Goal: Task Accomplishment & Management: Complete application form

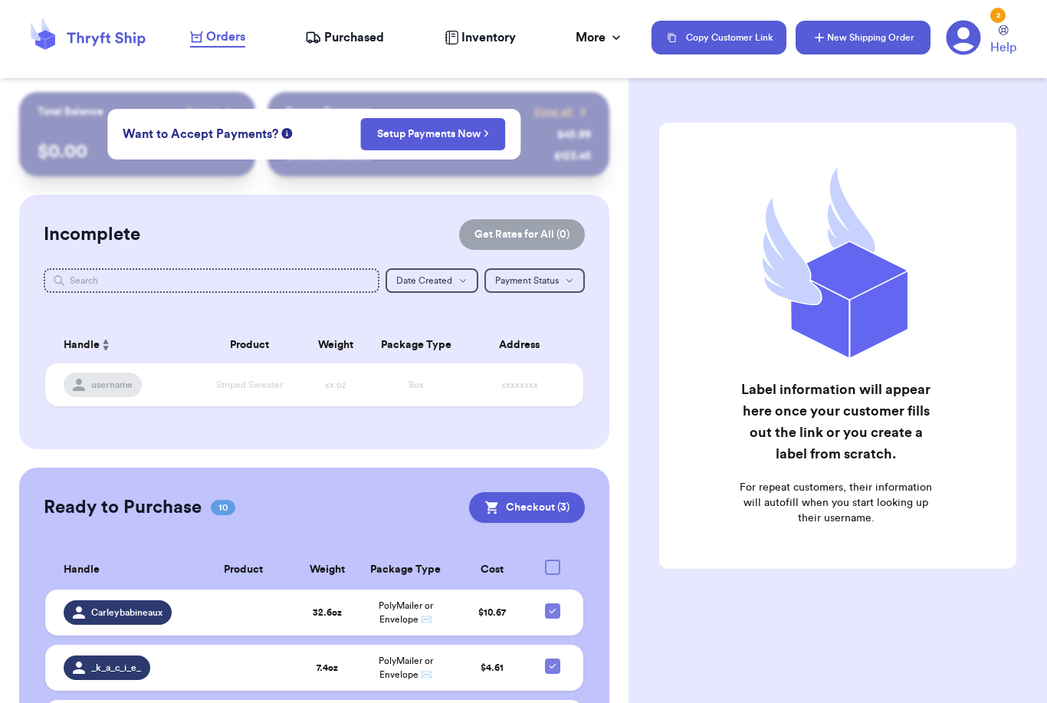
click at [855, 46] on button "New Shipping Order" at bounding box center [863, 38] width 135 height 34
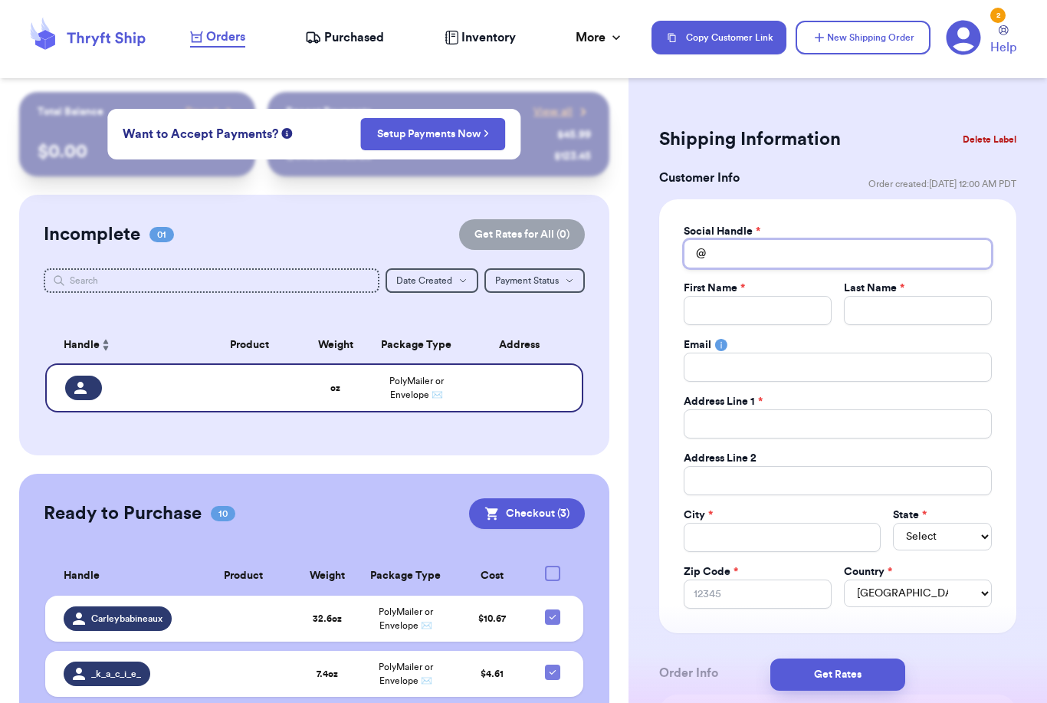
click at [731, 253] on input "Total Amount Paid" at bounding box center [838, 253] width 308 height 29
type input "F"
type input "Fe"
type input "Fef"
type input "Fefi"
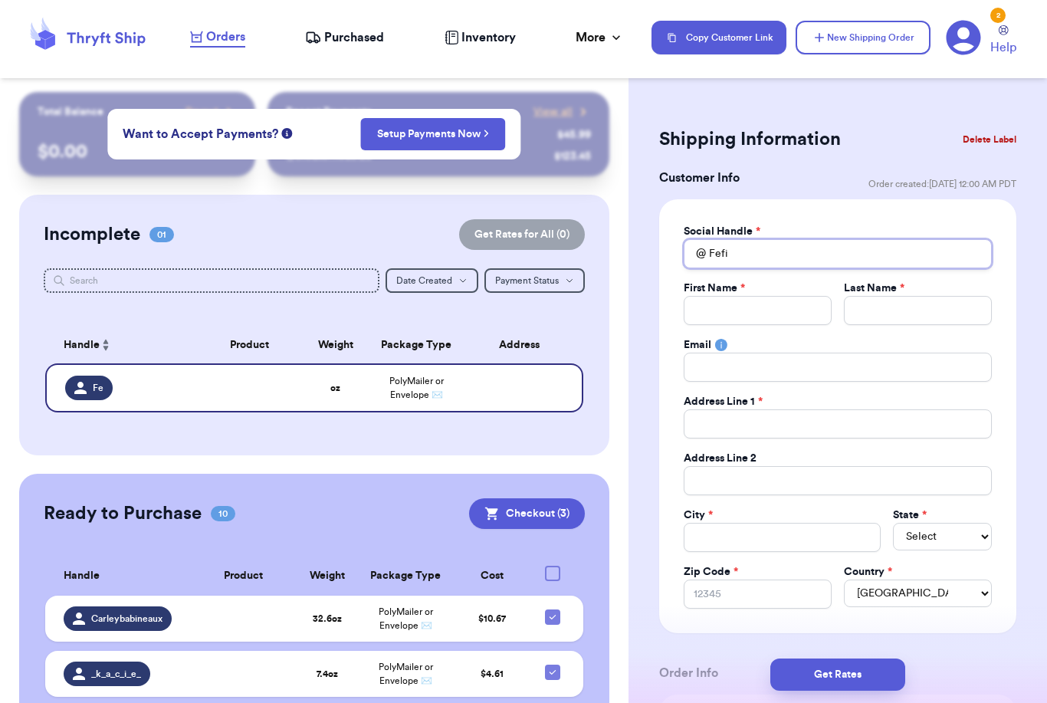
type input "Fefif"
type input "Fefifo"
type input "Fefifof"
type input "Fefifofo"
type input "Fefifofou"
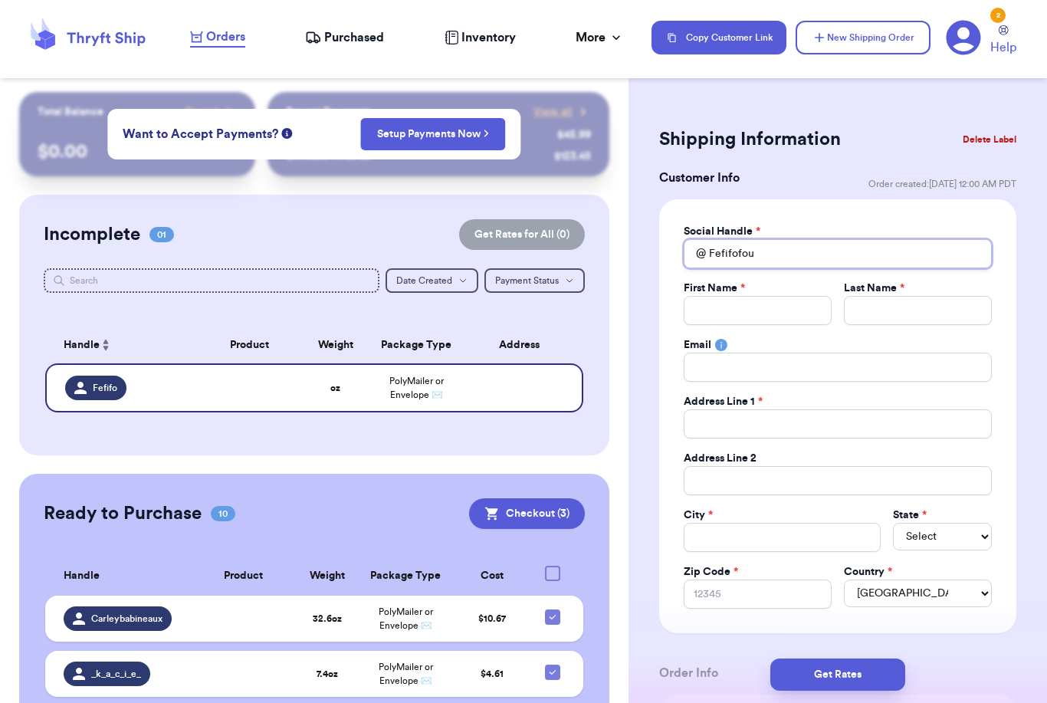
type input "Fefifofoun"
type input "Fefifofound"
type input "K"
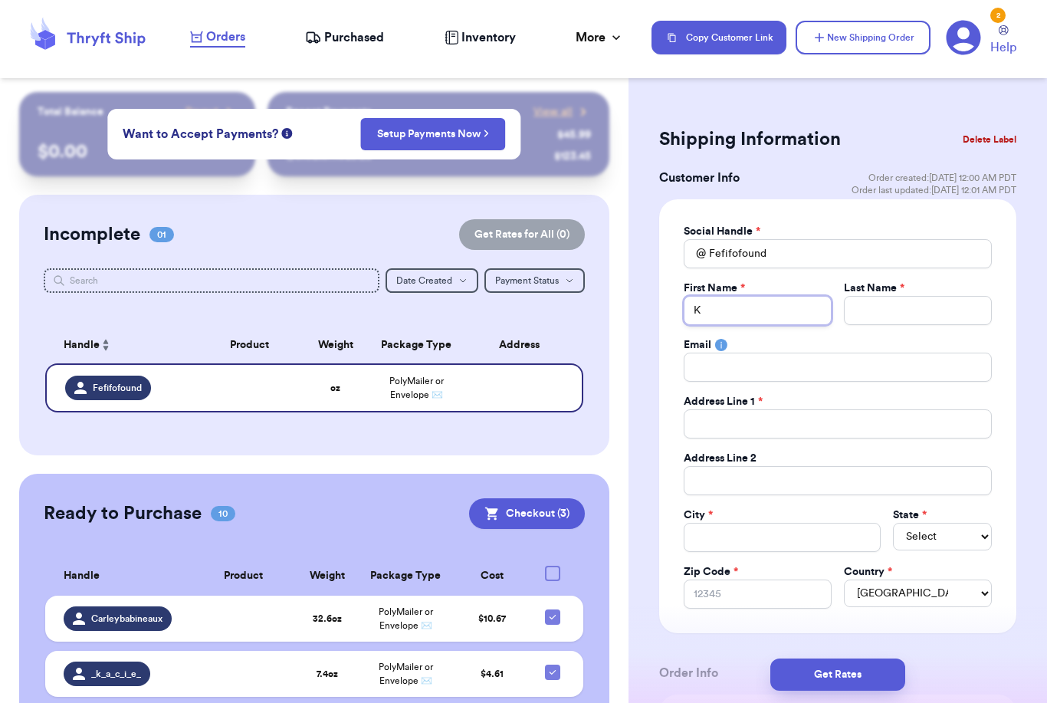
type input "Ka"
type input "[PERSON_NAME]"
type input "Kait"
type input "Kaitl"
type input "Kaitli"
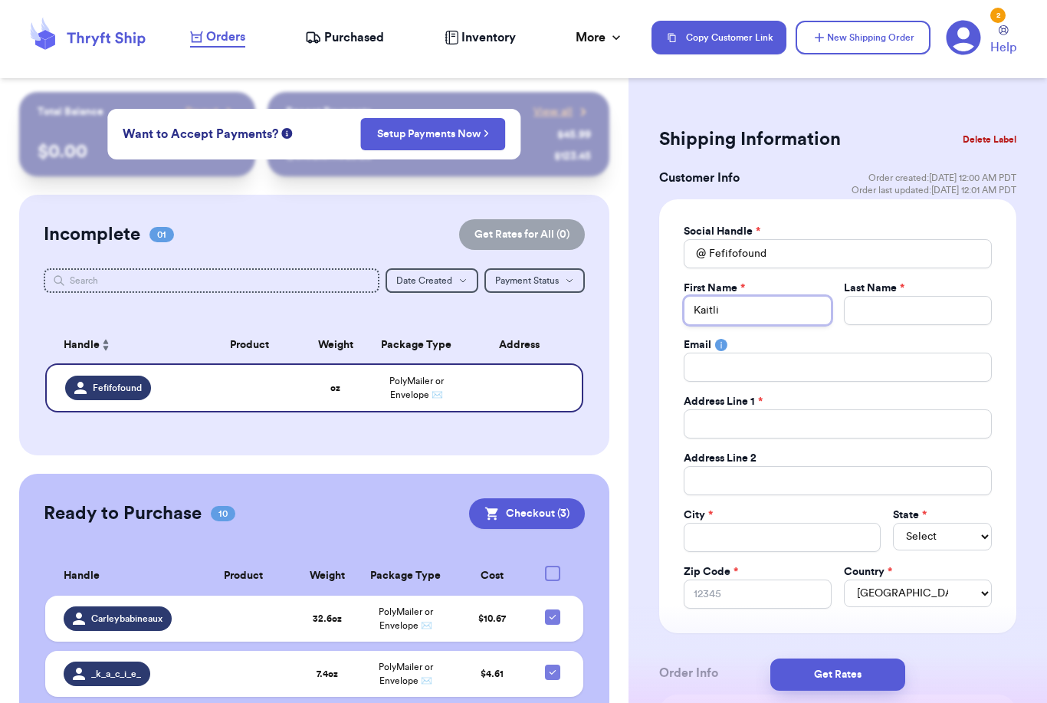
type input "[PERSON_NAME]"
type input "m"
type input "mc"
type input "mcH"
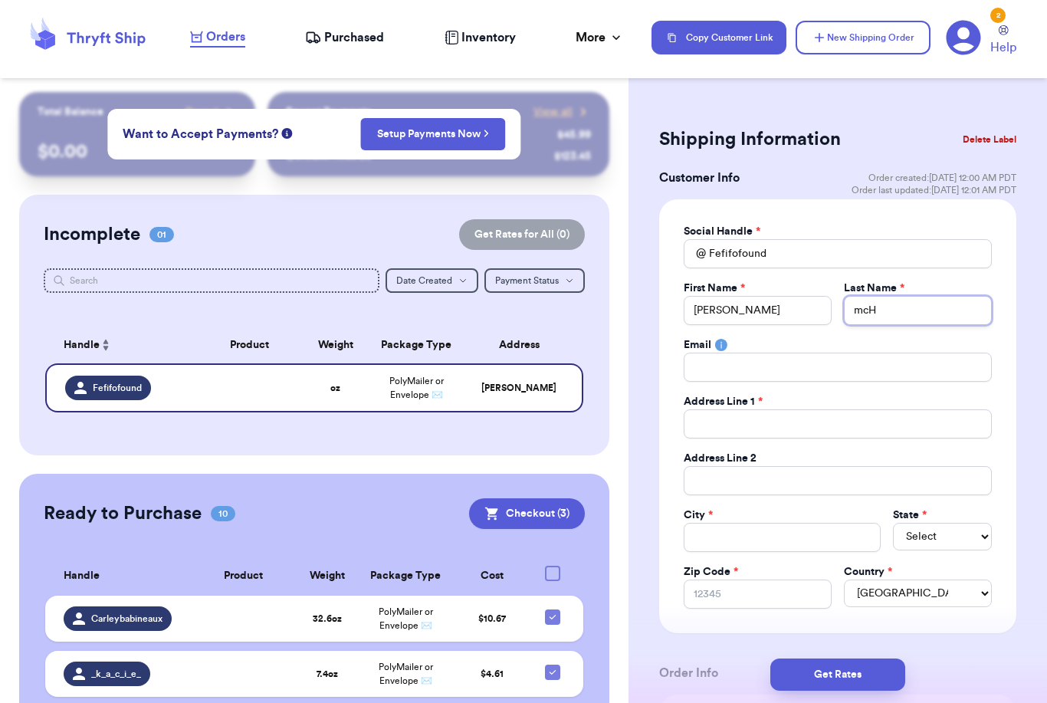
type input "mc"
type input "m"
type input "M"
type input "Mc"
type input "McH"
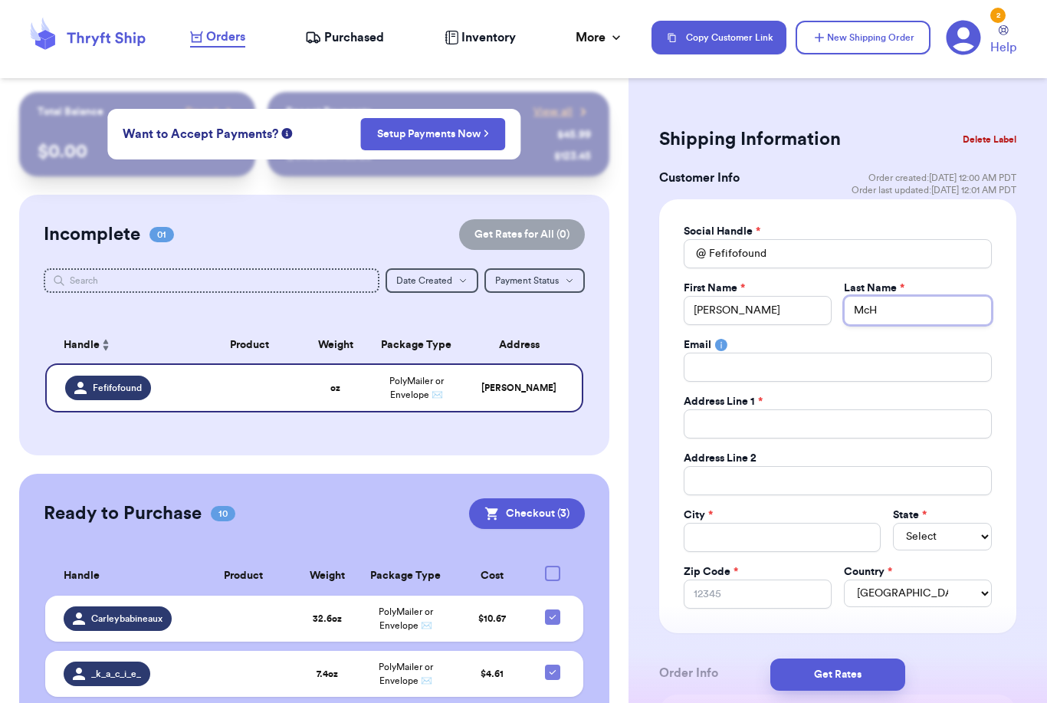
type input "McHa"
type input "McHal"
type input "[PERSON_NAME]"
type input "1"
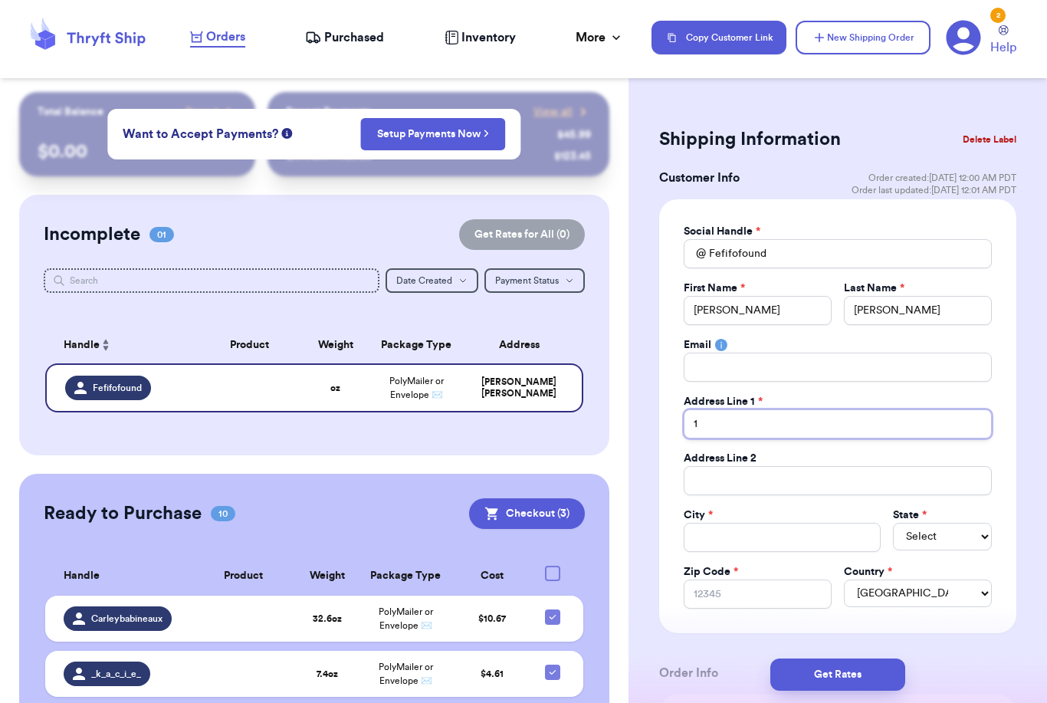
type input "15"
type input "157"
type input "1577"
type input "1577 G"
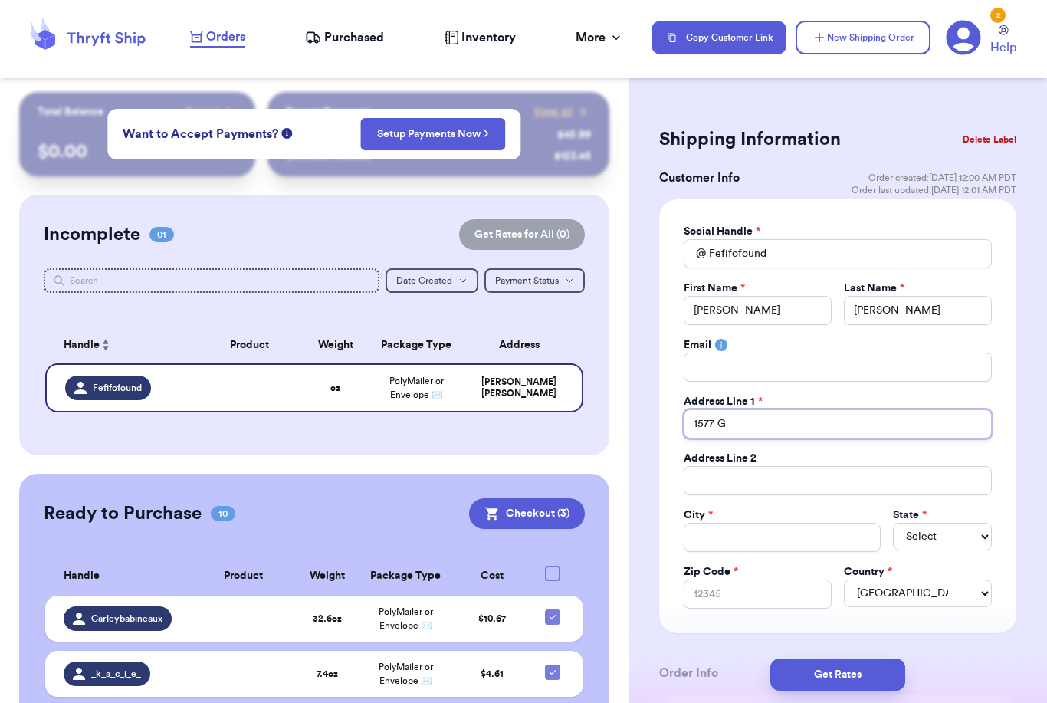
type input "1577 Gr"
type input "1577 Gro"
type input "1577 Grot"
type input "1577 Groto"
type input "1577 Groton"
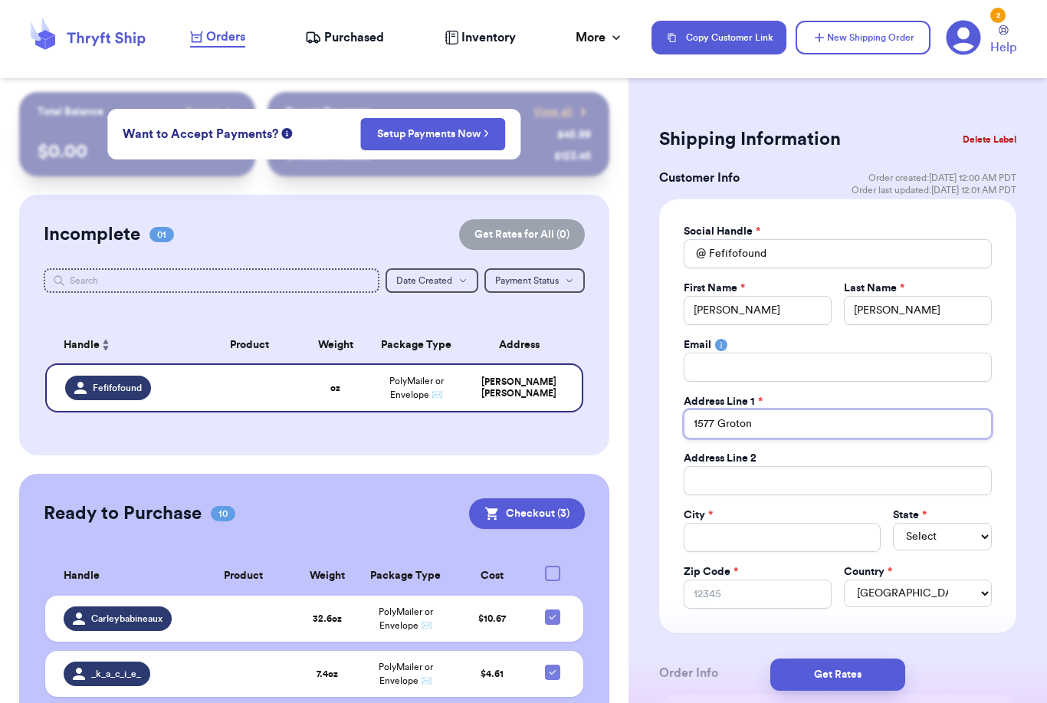
type input "1577 Groton"
type input "1577 Groton D"
type input "1577 Groton Df"
type input "1577 Groton Dfr"
type input "1577 Groton Df"
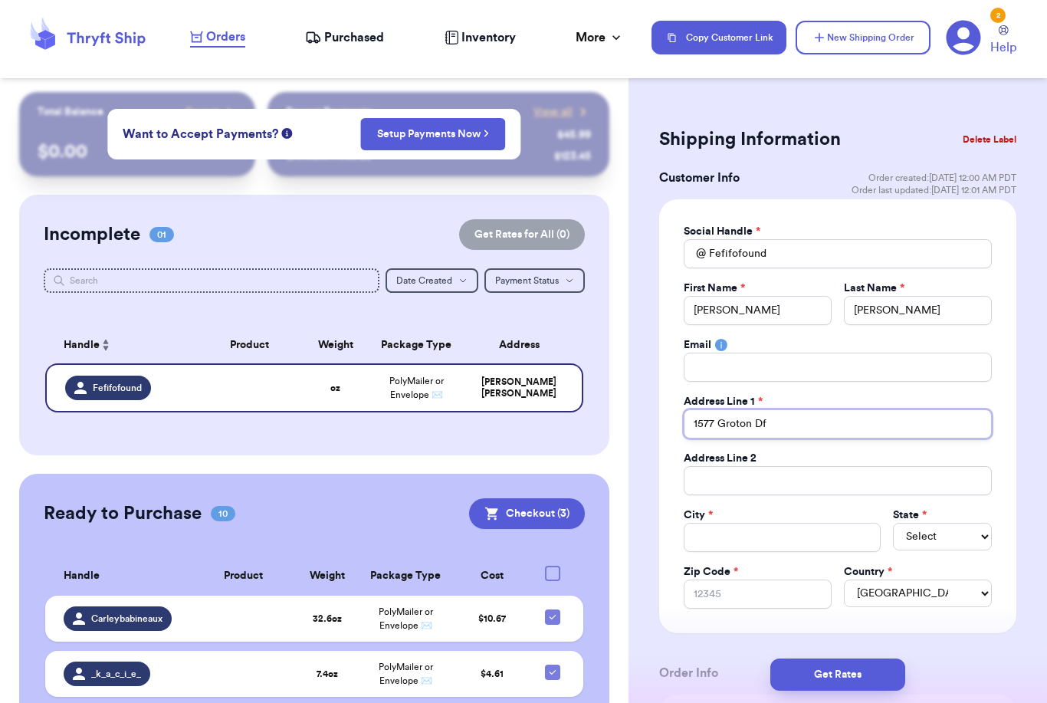
type input "1577 Groton D"
type input "1577 Groton Dr"
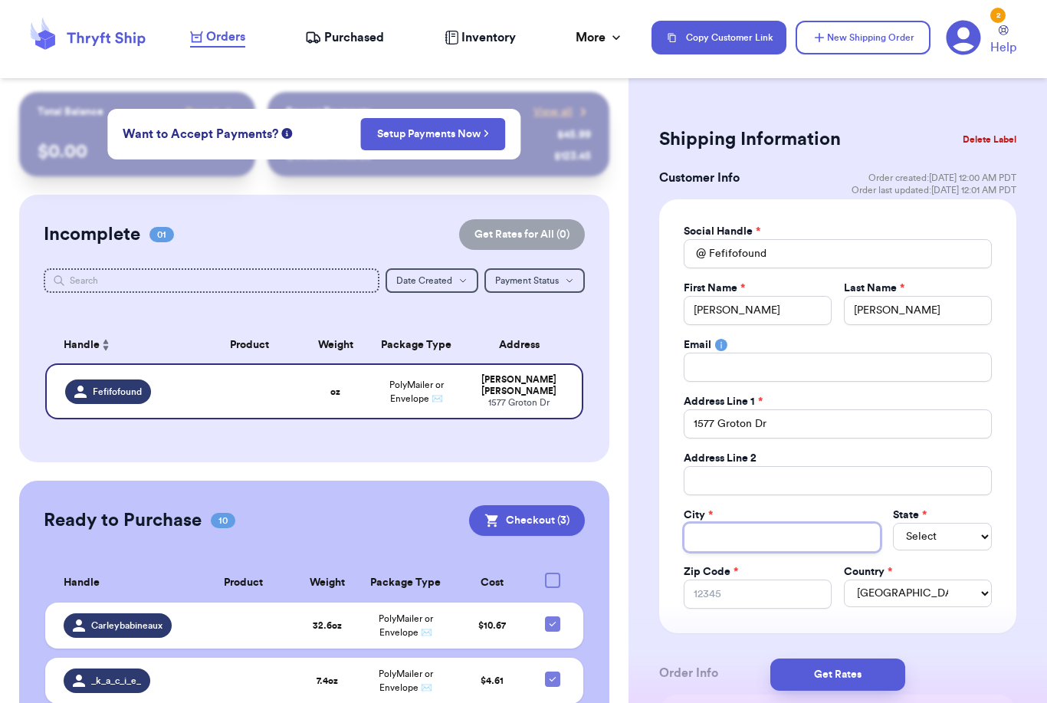
type input "H"
type input "Hu"
type input "Hud"
type input "Huds"
type input "Hudso"
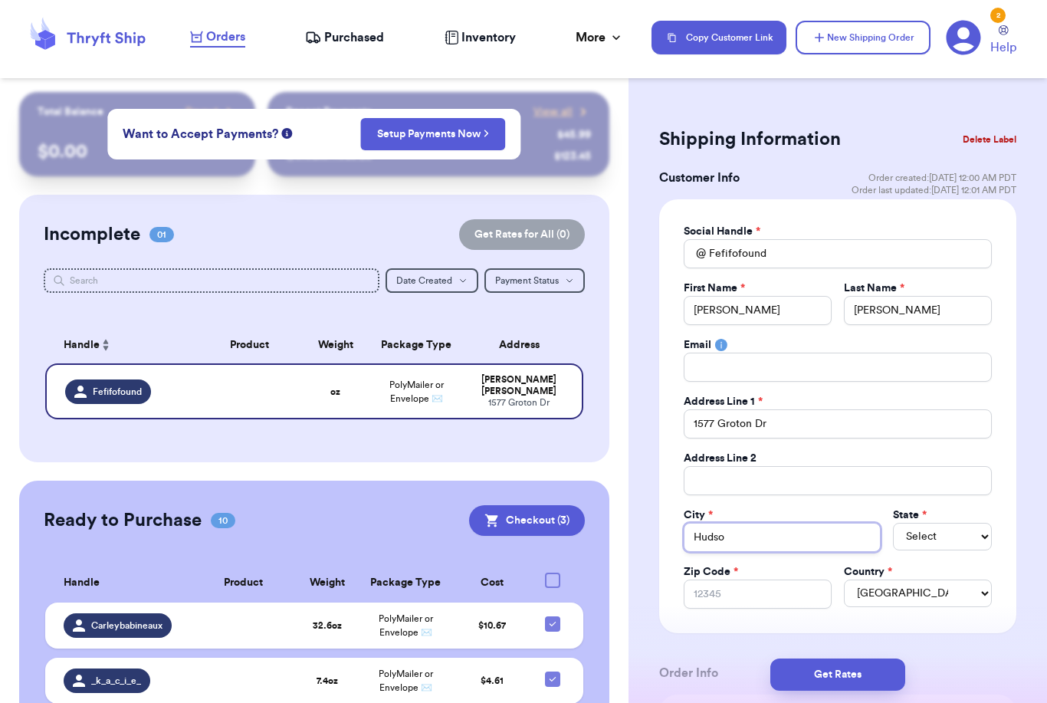
type input "[PERSON_NAME]"
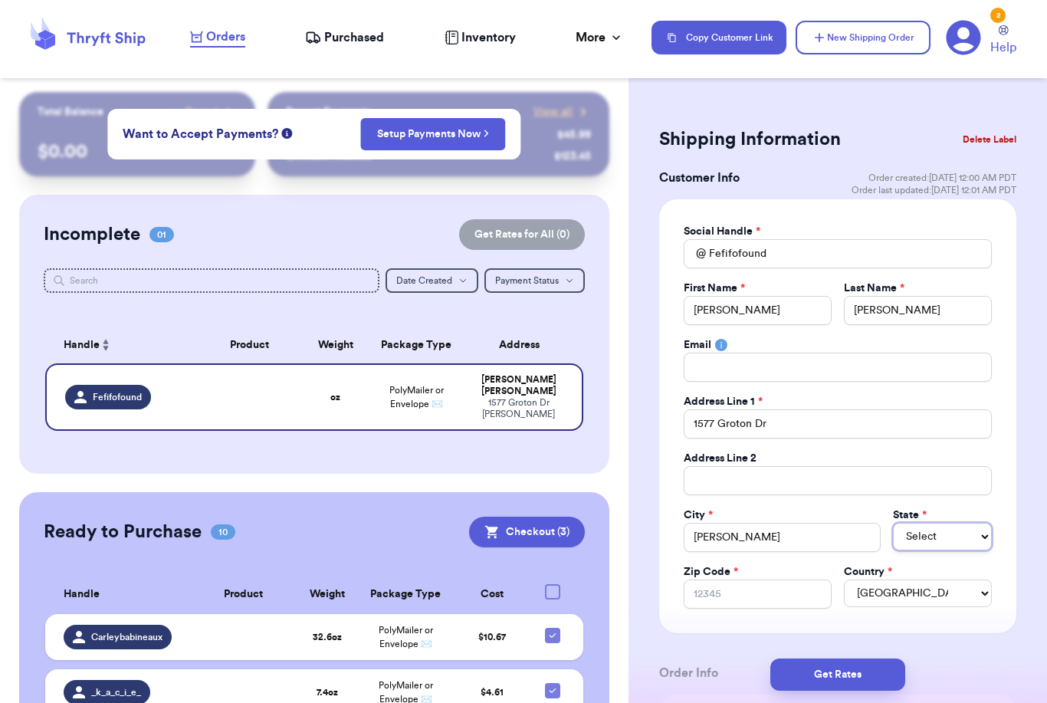
select select "OH"
click at [760, 602] on input "Zip Code *" at bounding box center [758, 594] width 148 height 29
type input "4"
type input "44"
type input "442"
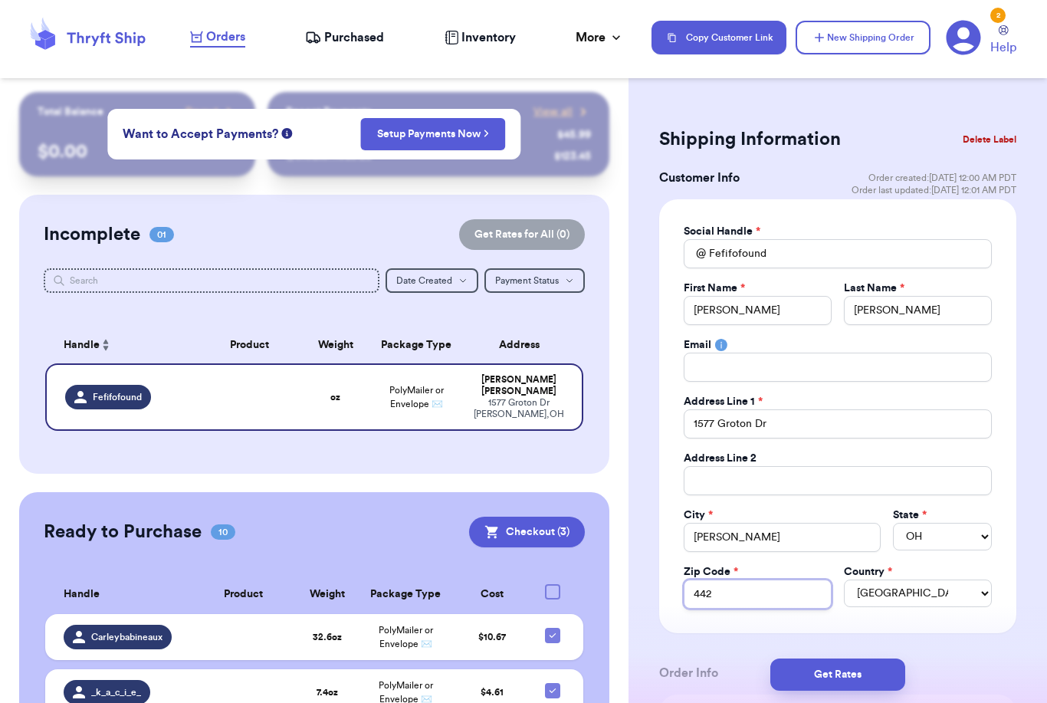
type input "4423"
type input "44236"
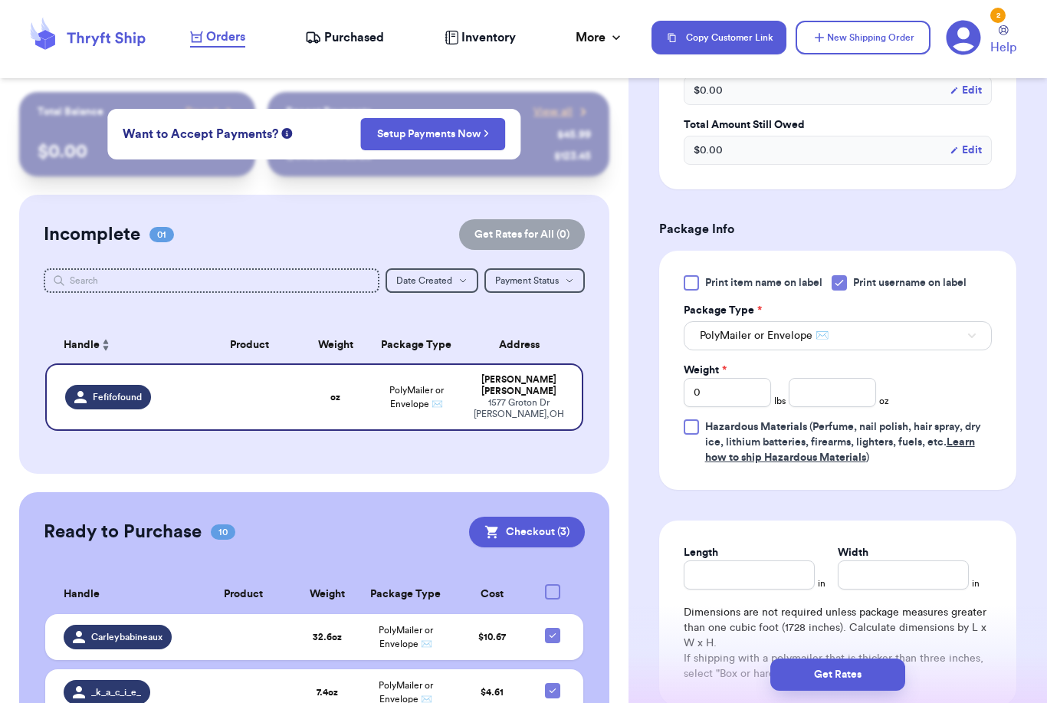
scroll to position [770, 0]
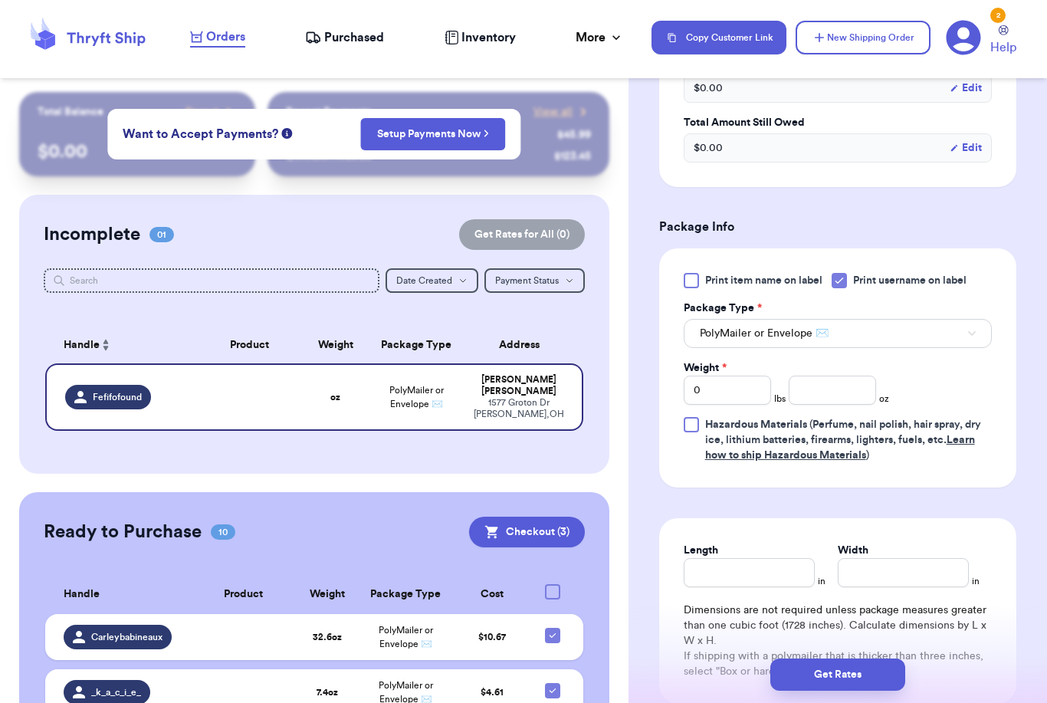
type input "44236"
click at [731, 399] on input "0" at bounding box center [727, 390] width 87 height 29
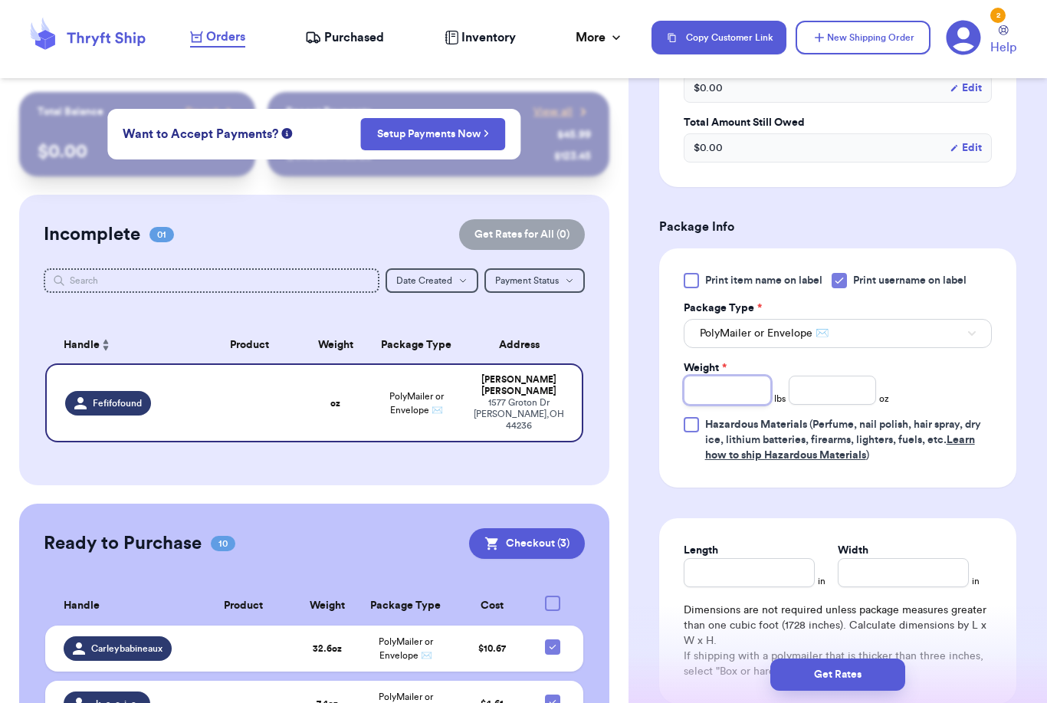
type input "3"
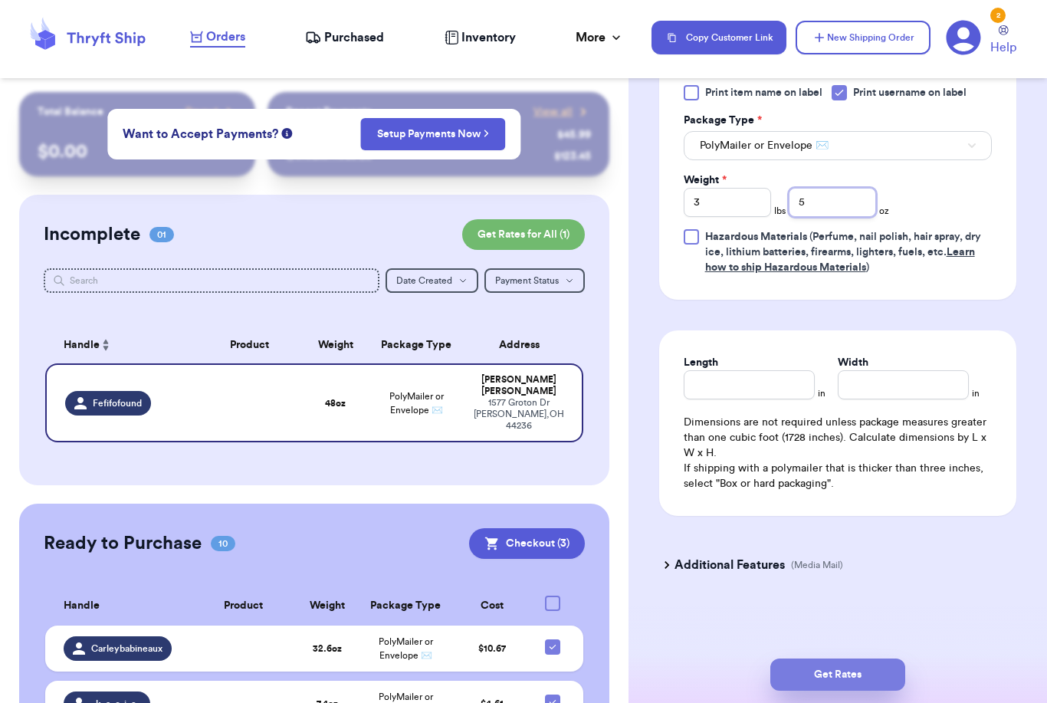
type input "5"
click at [875, 659] on button "Get Rates" at bounding box center [838, 675] width 135 height 32
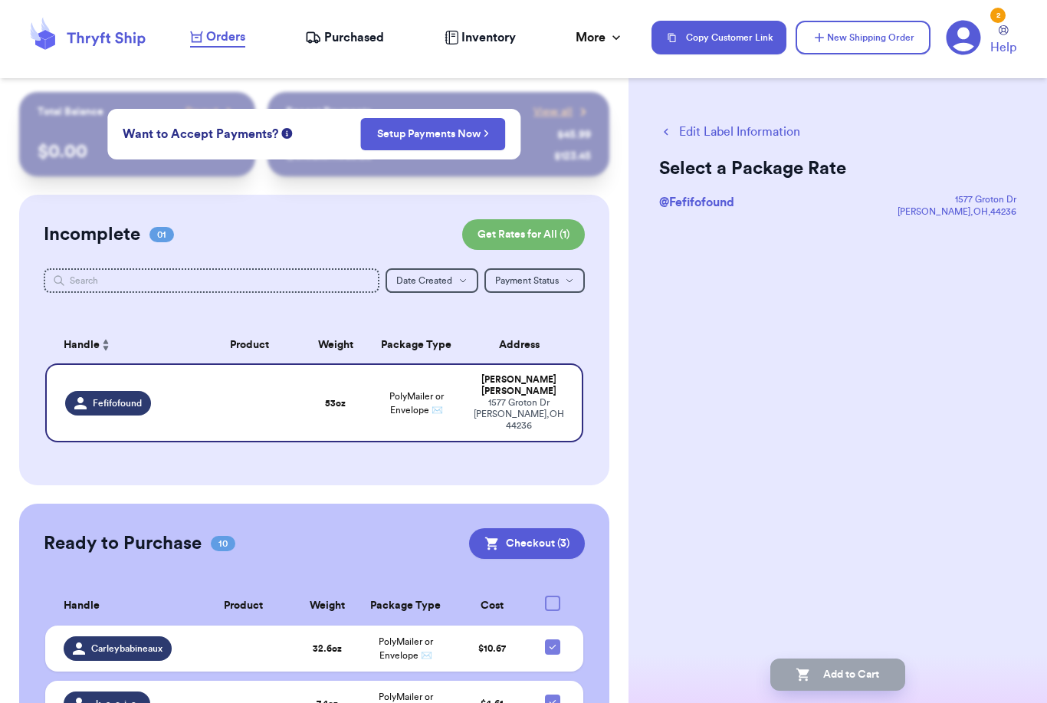
scroll to position [0, 0]
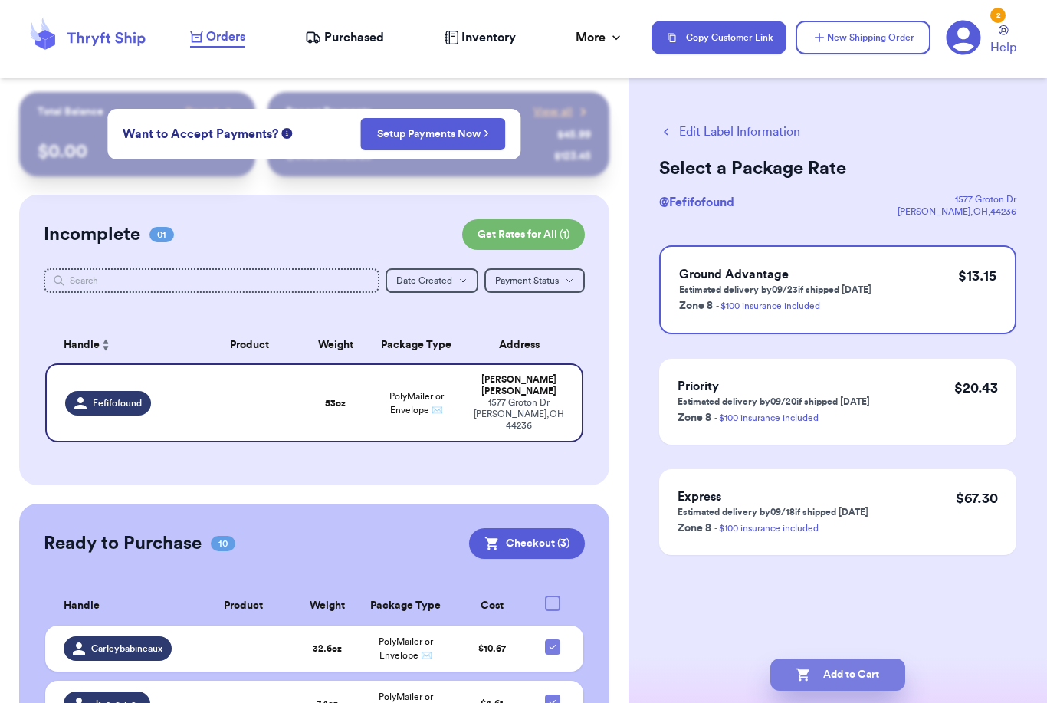
click at [878, 659] on button "Add to Cart" at bounding box center [838, 675] width 135 height 32
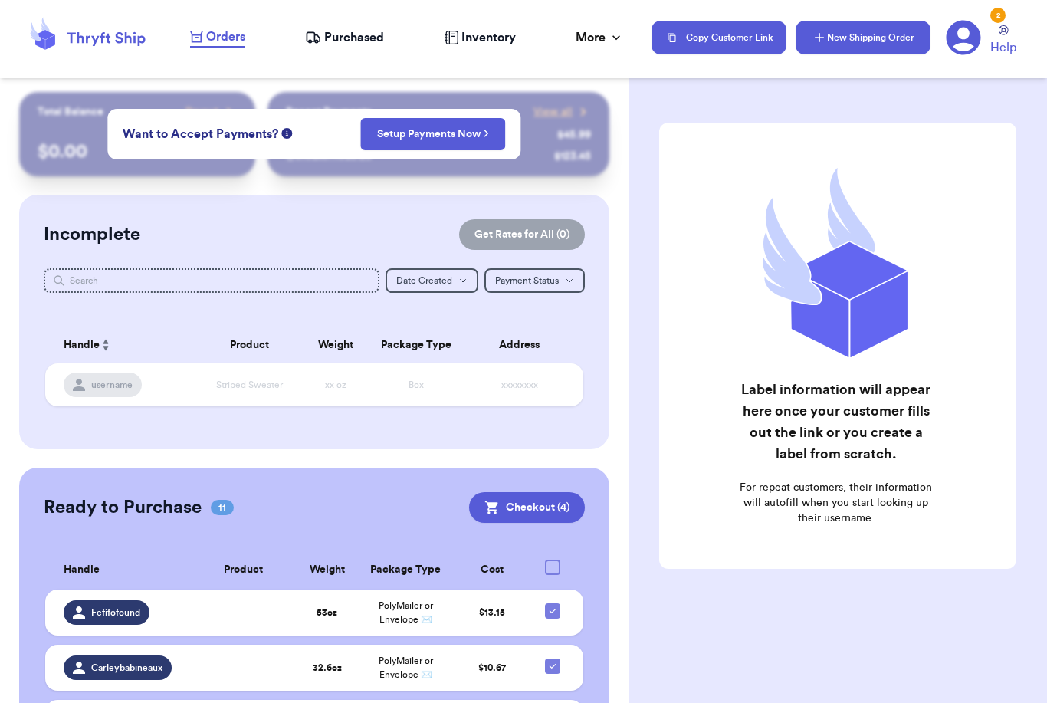
click at [861, 32] on button "New Shipping Order" at bounding box center [863, 38] width 135 height 34
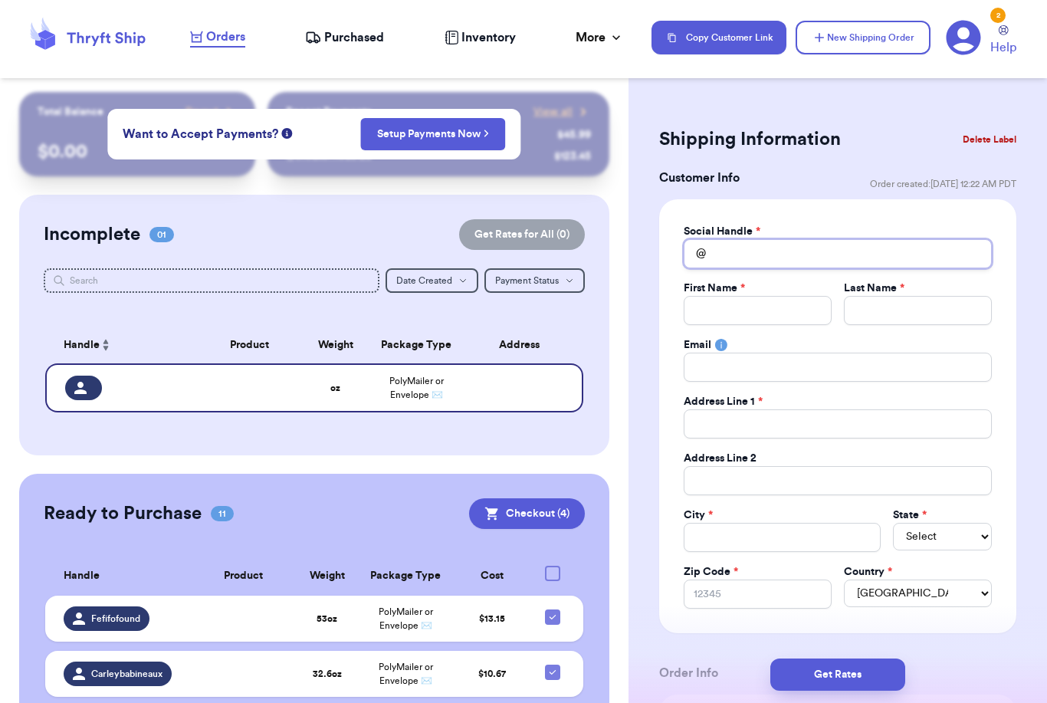
click at [820, 248] on input "Total Amount Paid" at bounding box center [838, 253] width 308 height 29
type input "Z"
type input "Zo"
type input "[PERSON_NAME]"
type input "Zoeo"
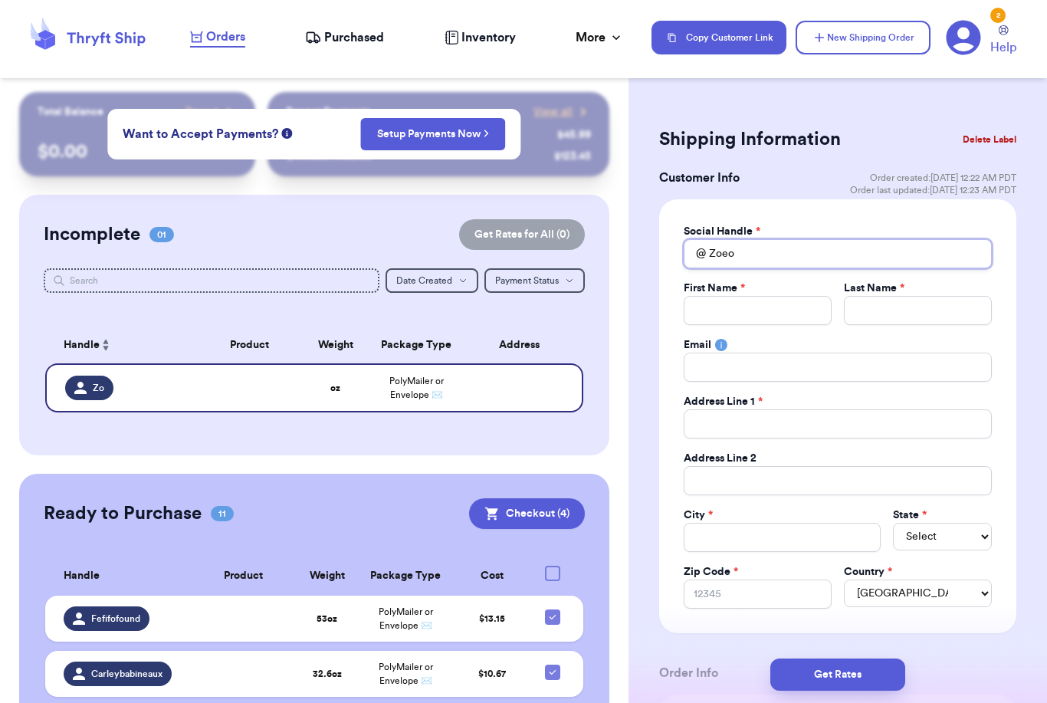
type input "Zoeom"
type input "Zoeomo"
type input "Z"
type input "Zo"
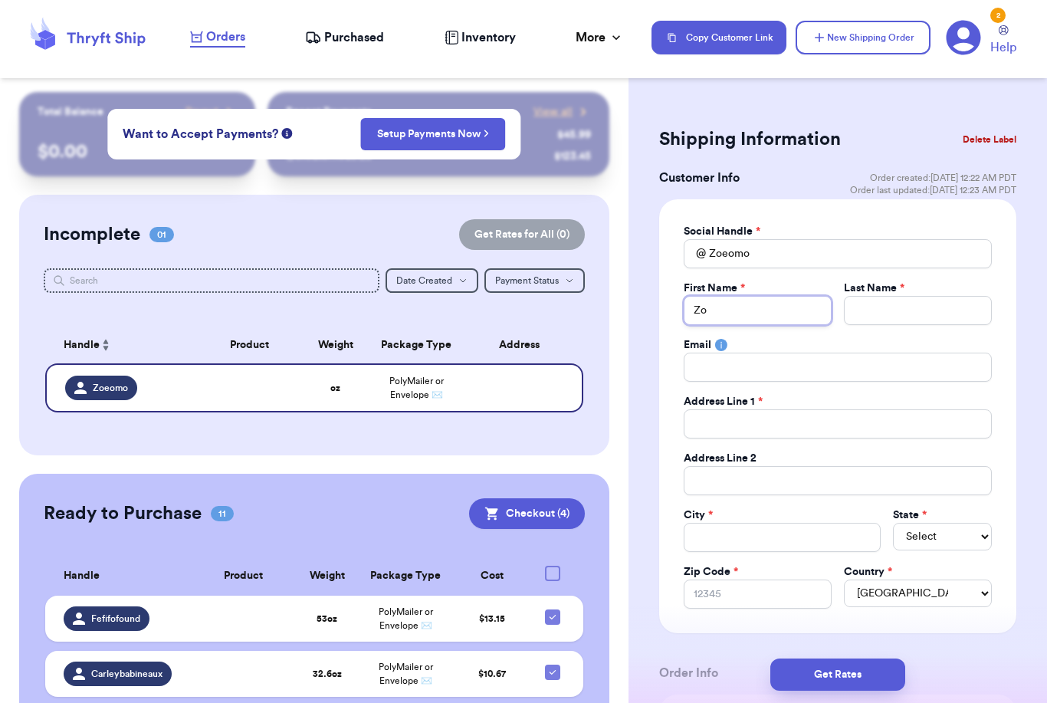
type input "[PERSON_NAME]"
type input "Zo"
type input "[PERSON_NAME]"
type input "Zoë"
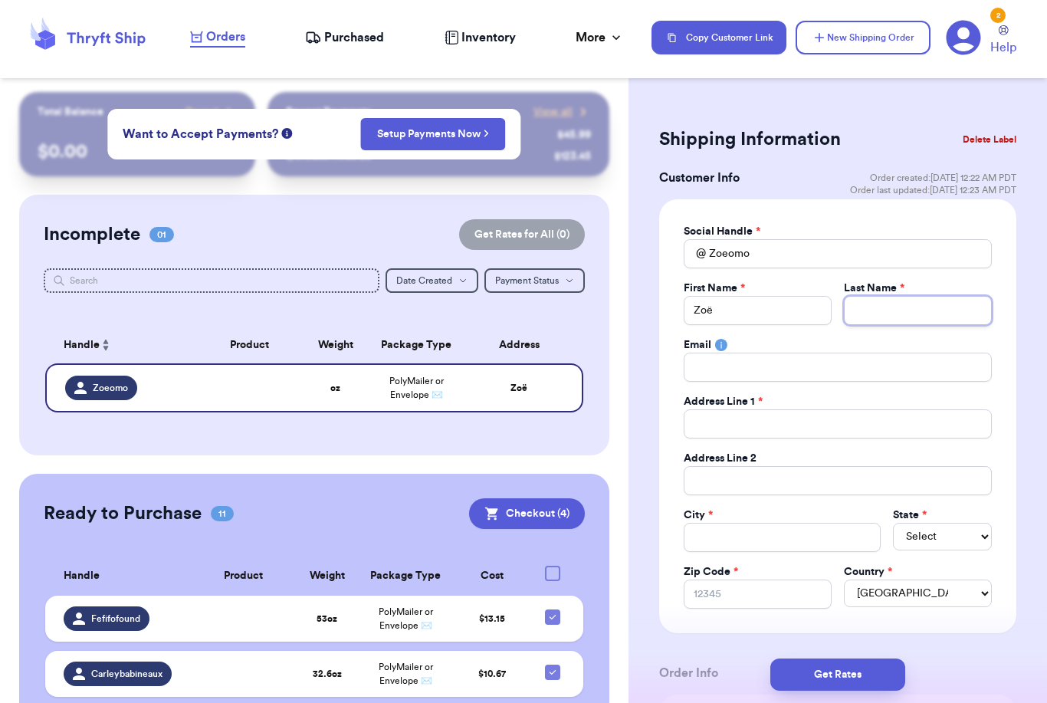
type input "J"
type input "[PERSON_NAME]"
type input "Jam"
type input "[PERSON_NAME]"
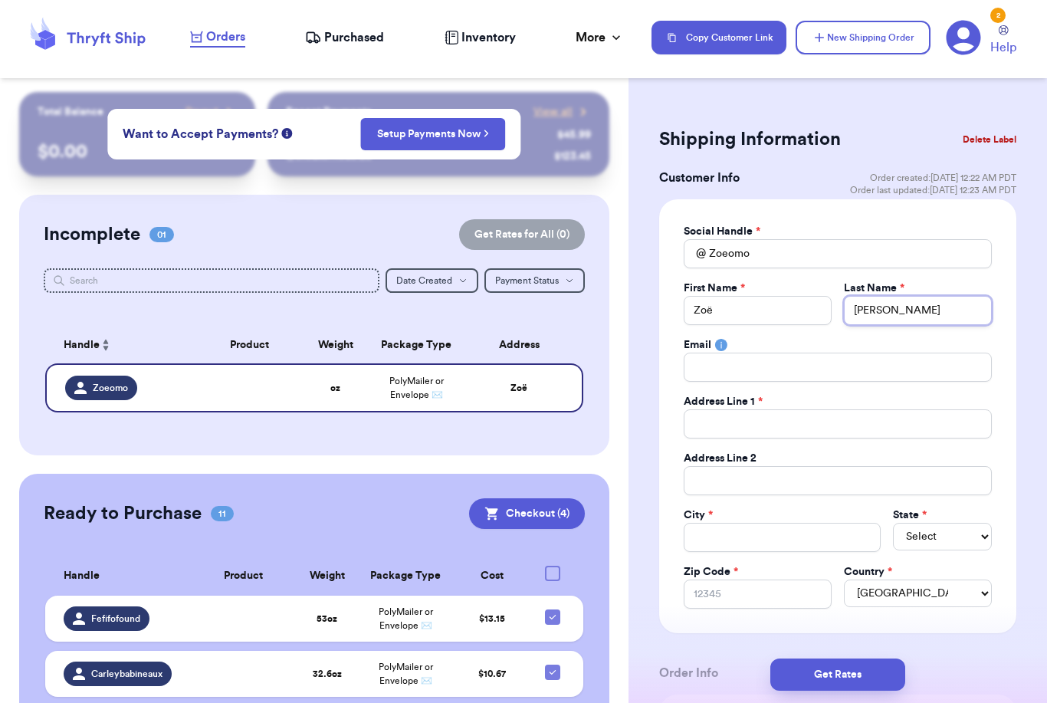
type input "Jameso"
type input "[PERSON_NAME]"
paste input "[PERSON_NAME] [STREET_ADDRESS][PERSON_NAME]"
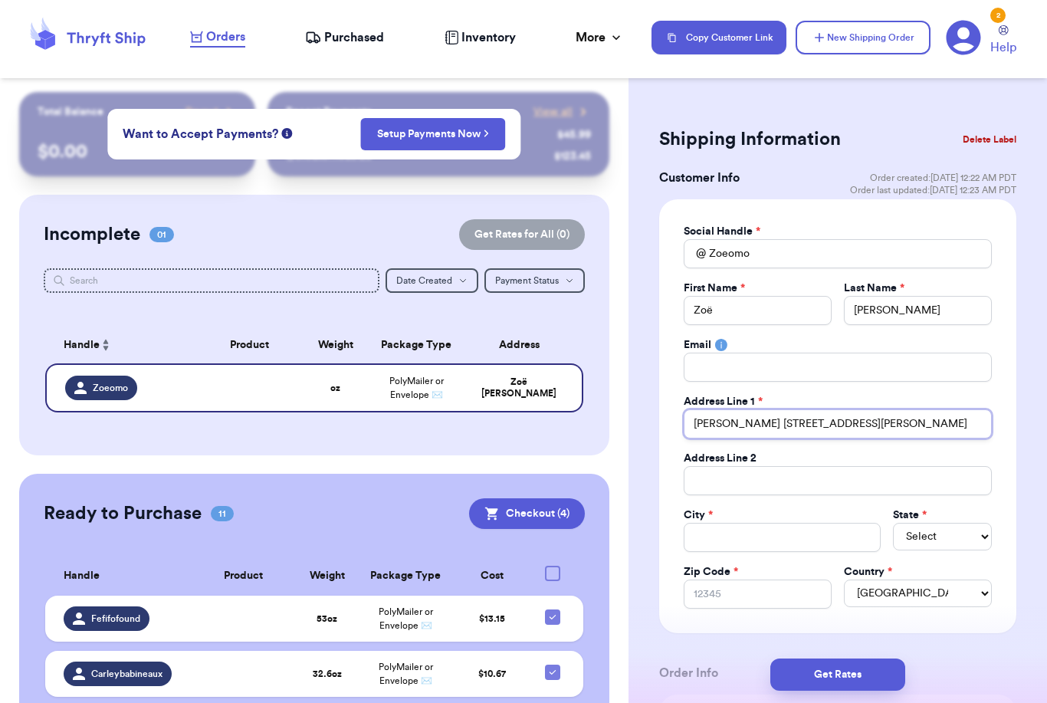
type input "[PERSON_NAME] [STREET_ADDRESS][PERSON_NAME]"
drag, startPoint x: 761, startPoint y: 422, endPoint x: 626, endPoint y: 422, distance: 135.0
click at [672, 422] on div "Social Handle * @ Zoeomo First Name * [PERSON_NAME] Last Name * [PERSON_NAME] E…" at bounding box center [837, 416] width 357 height 434
type input "[STREET_ADDRESS][PERSON_NAME]"
drag, startPoint x: 916, startPoint y: 423, endPoint x: 840, endPoint y: 424, distance: 75.2
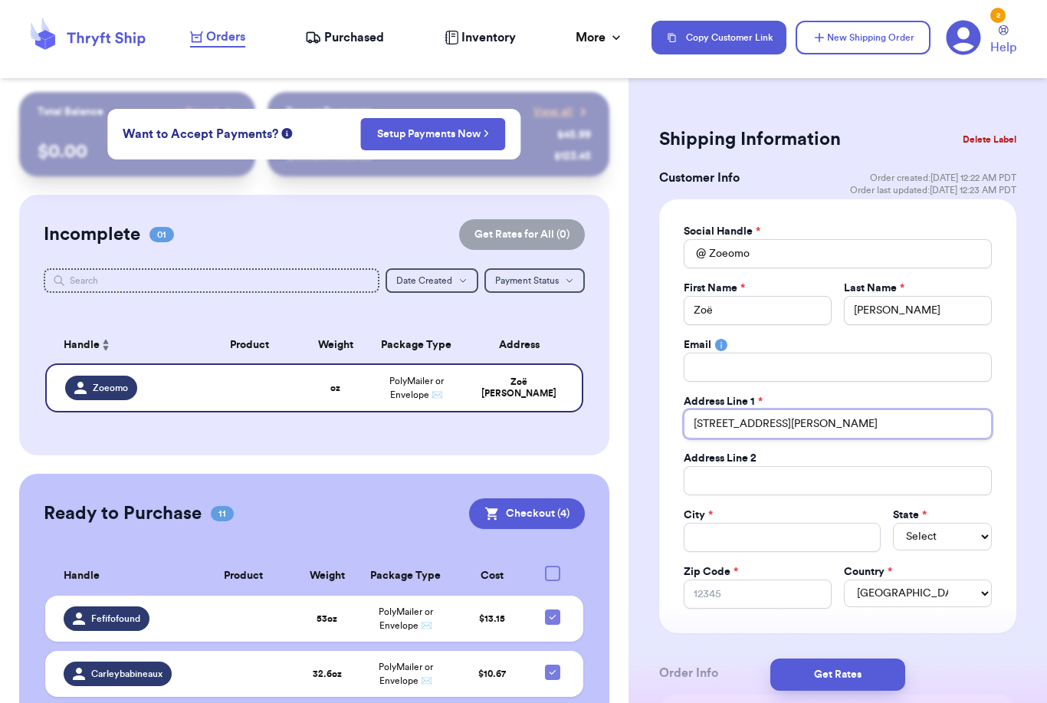
click at [840, 424] on input "[STREET_ADDRESS][PERSON_NAME]" at bounding box center [838, 423] width 308 height 29
type input "[STREET_ADDRESS][PERSON_NAME]"
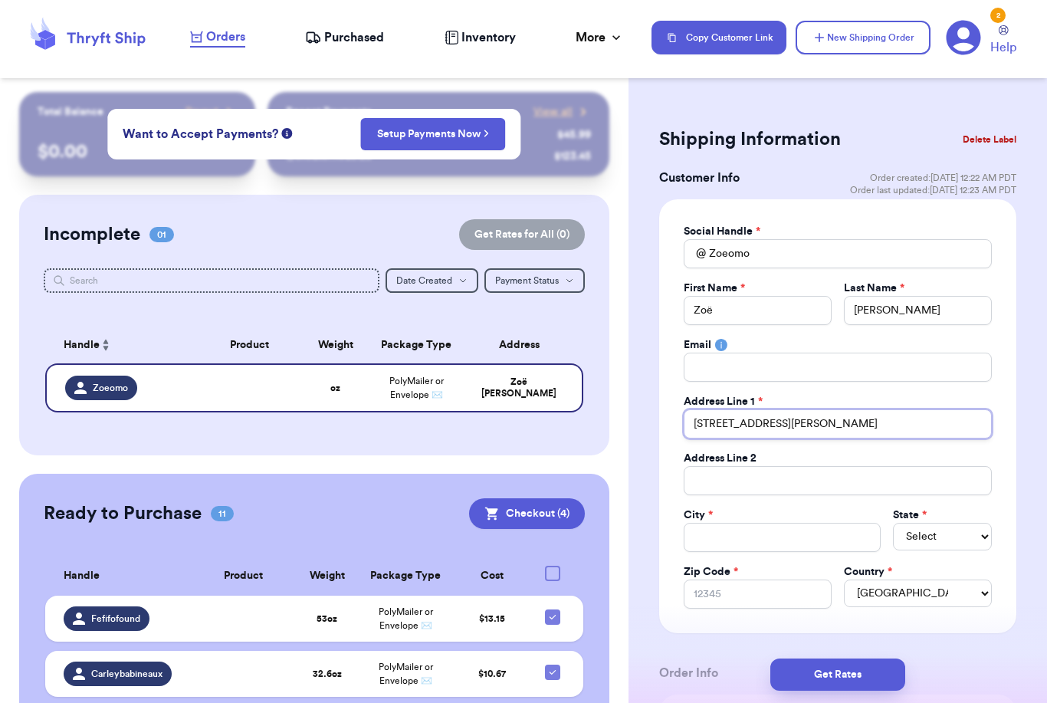
type input "[STREET_ADDRESS]"
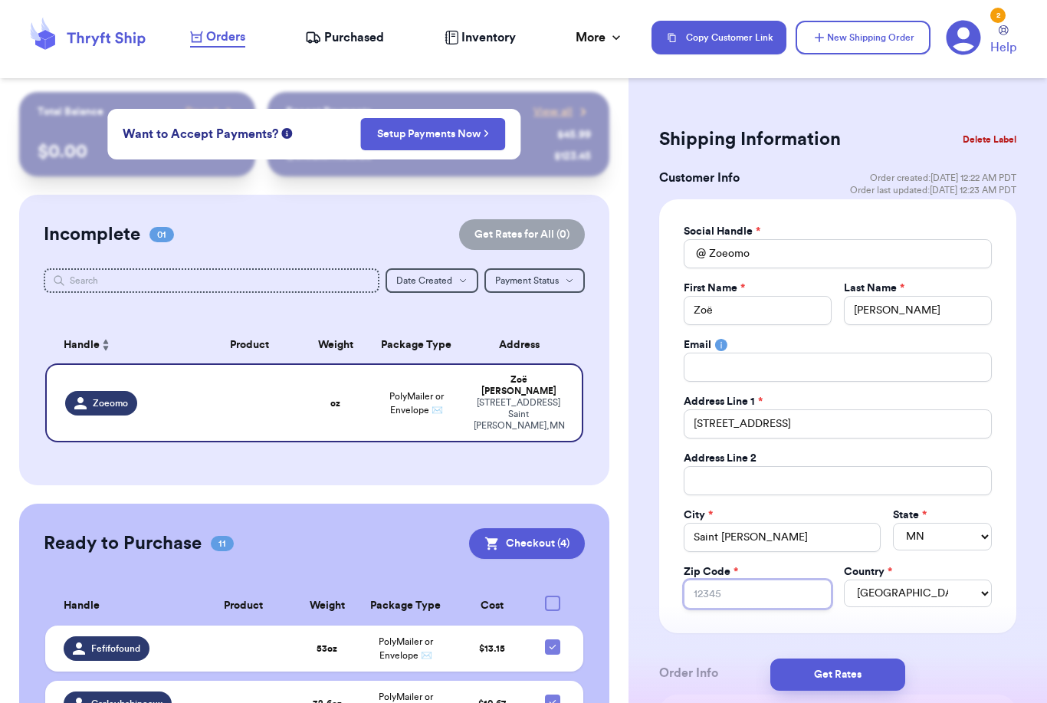
click at [797, 604] on input "Zip Code *" at bounding box center [758, 594] width 148 height 29
paste input "55105-2521"
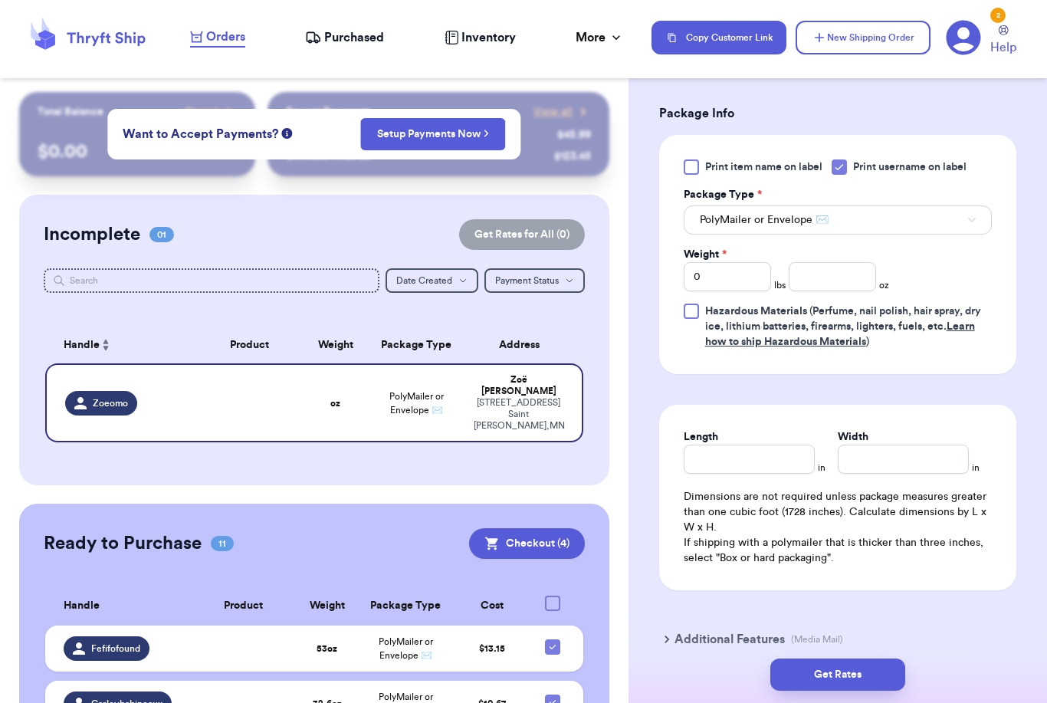
scroll to position [888, 0]
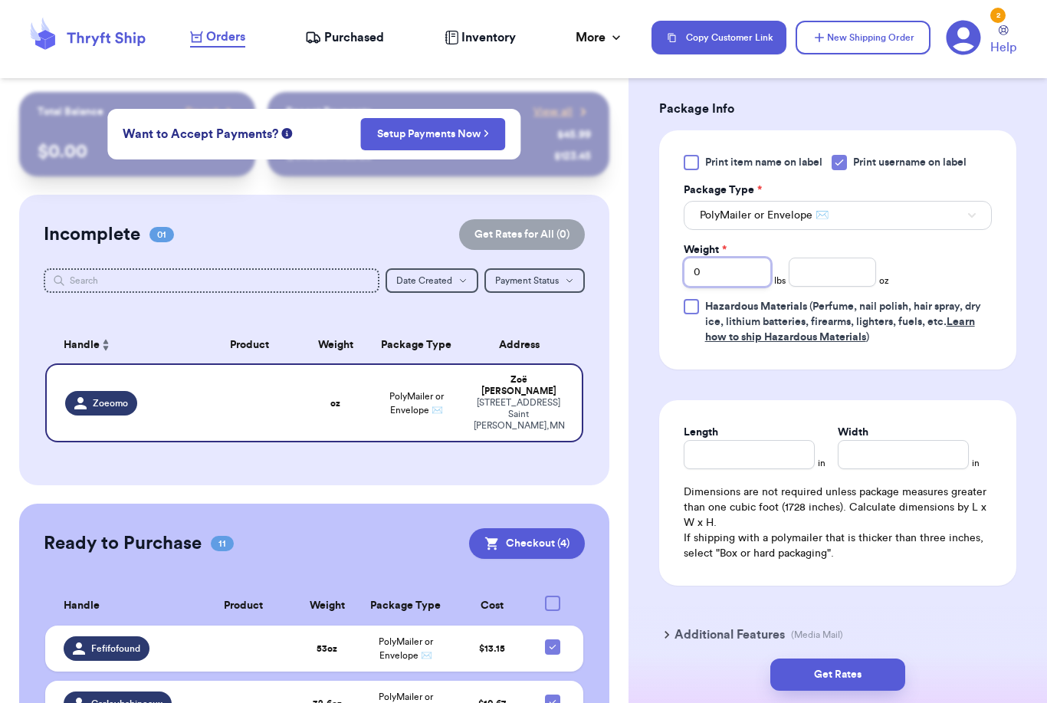
click at [717, 274] on input "0" at bounding box center [727, 272] width 87 height 29
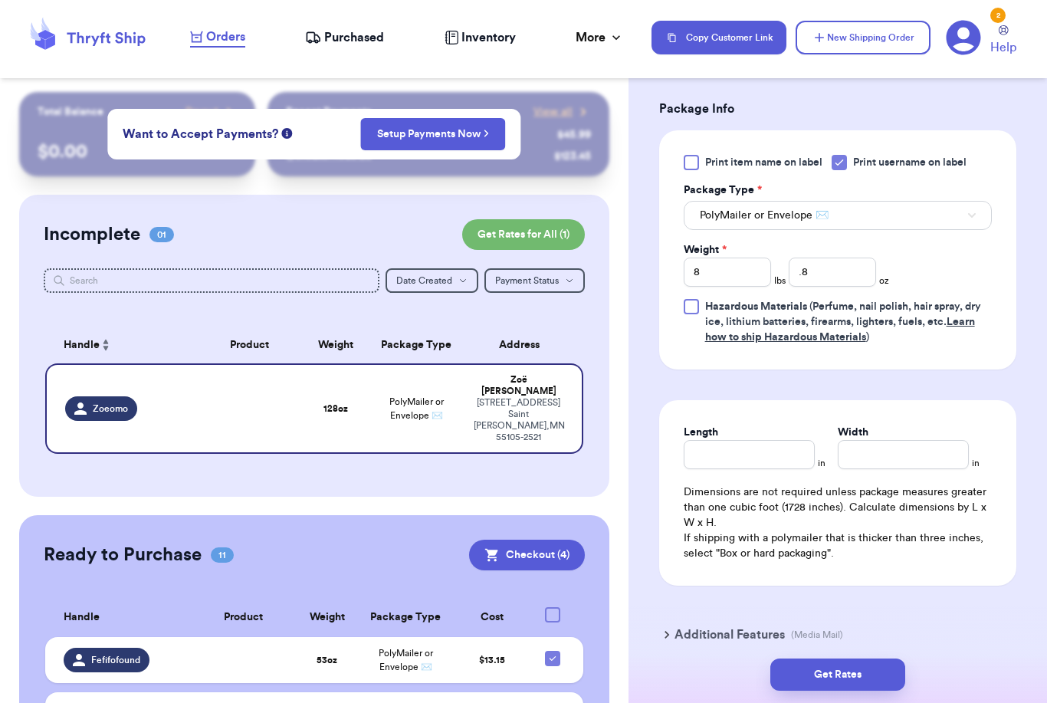
click at [718, 209] on span "PolyMailer or Envelope ✉️" at bounding box center [764, 215] width 129 height 15
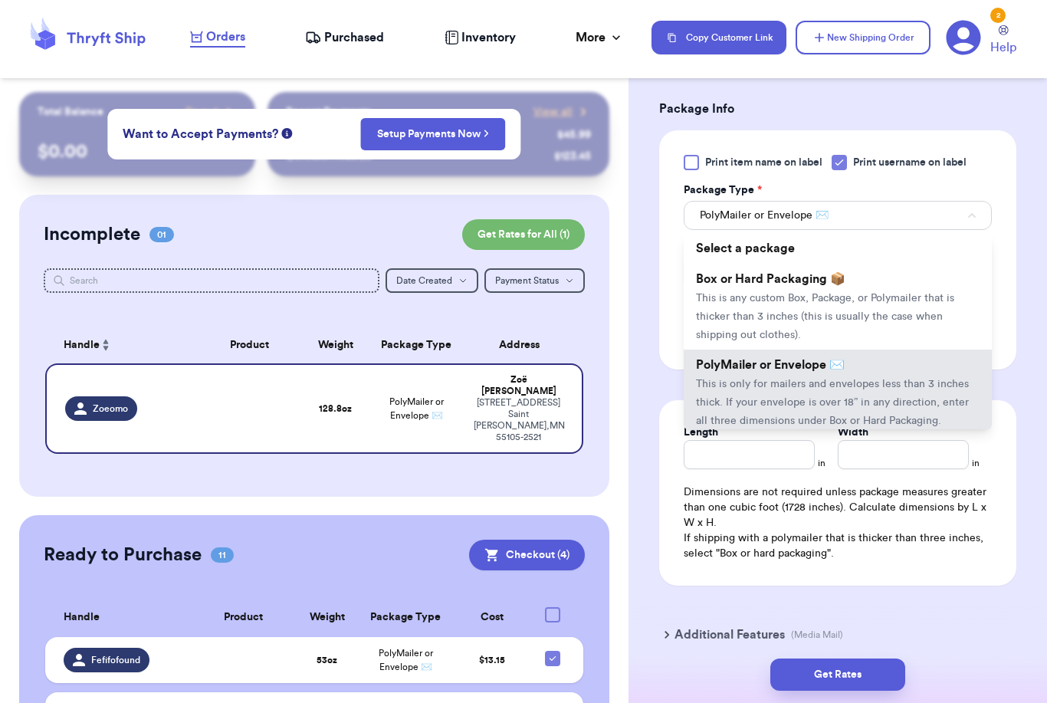
click at [730, 293] on span "This is any custom Box, Package, or Polymailer that is thicker than 3 inches (t…" at bounding box center [825, 317] width 258 height 48
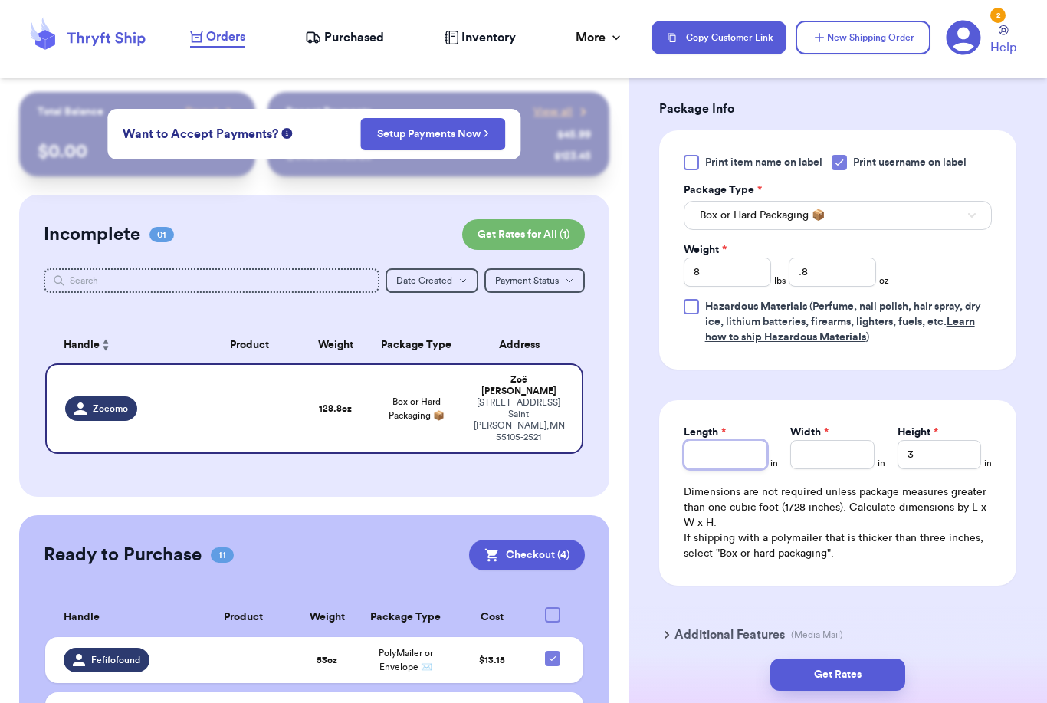
click at [750, 459] on input "Length *" at bounding box center [726, 454] width 84 height 29
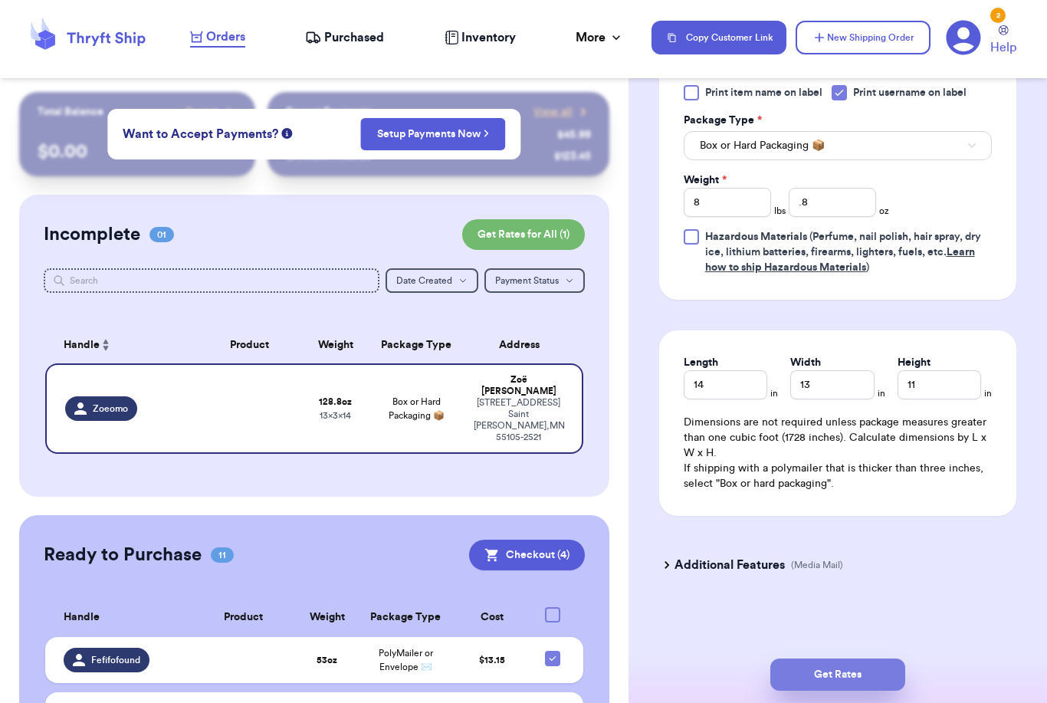
click at [881, 659] on button "Get Rates" at bounding box center [838, 675] width 135 height 32
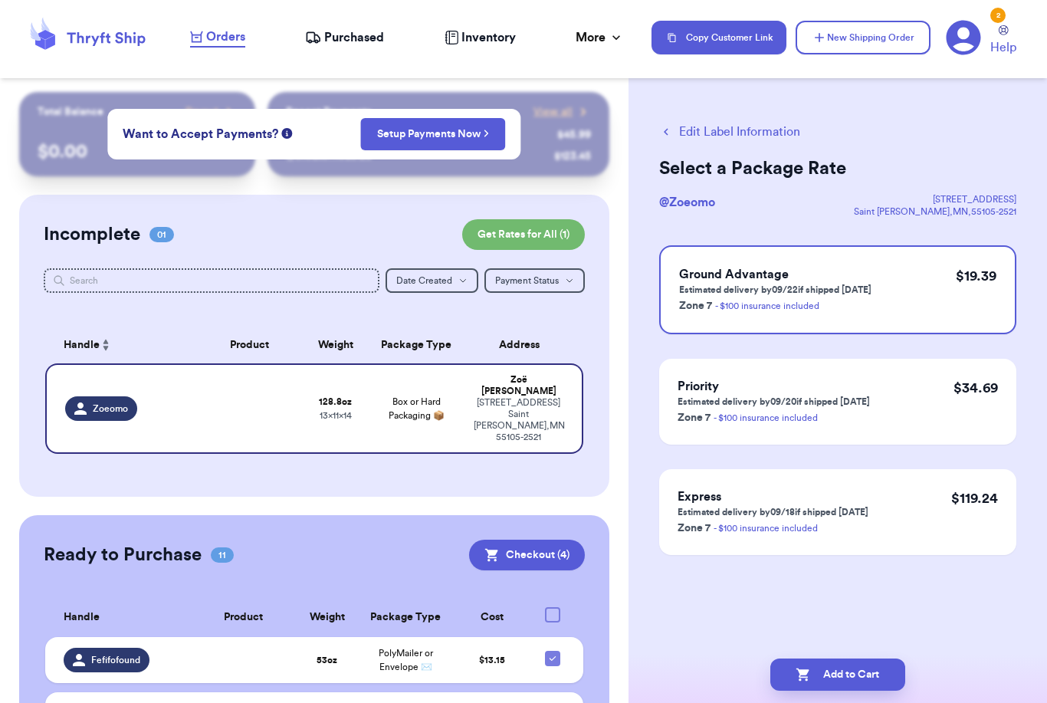
scroll to position [0, 0]
click at [845, 662] on button "Add to Cart" at bounding box center [838, 675] width 135 height 32
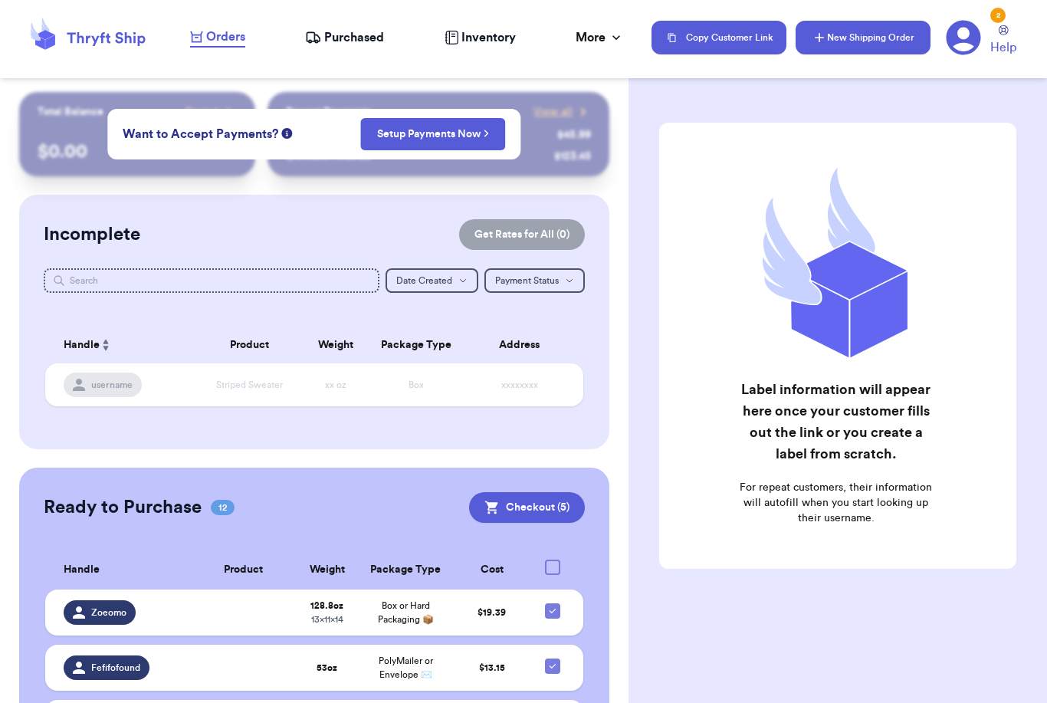
click at [872, 36] on button "New Shipping Order" at bounding box center [863, 38] width 135 height 34
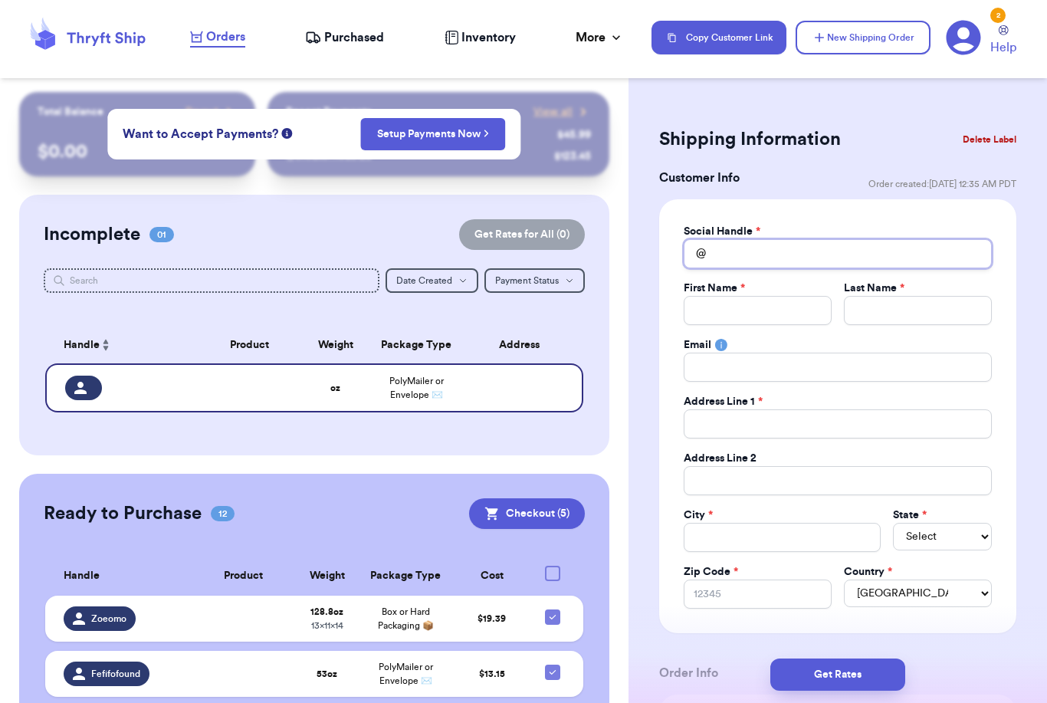
click at [724, 252] on input "Total Amount Paid" at bounding box center [838, 253] width 308 height 29
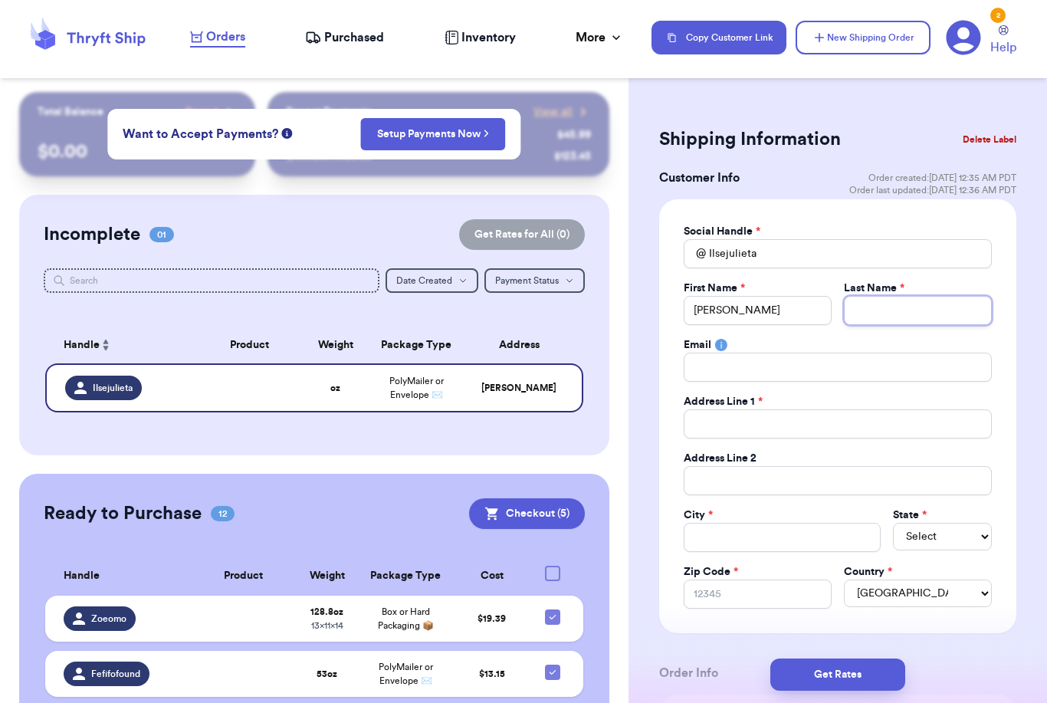
click at [923, 311] on input "Total Amount Paid" at bounding box center [918, 310] width 148 height 29
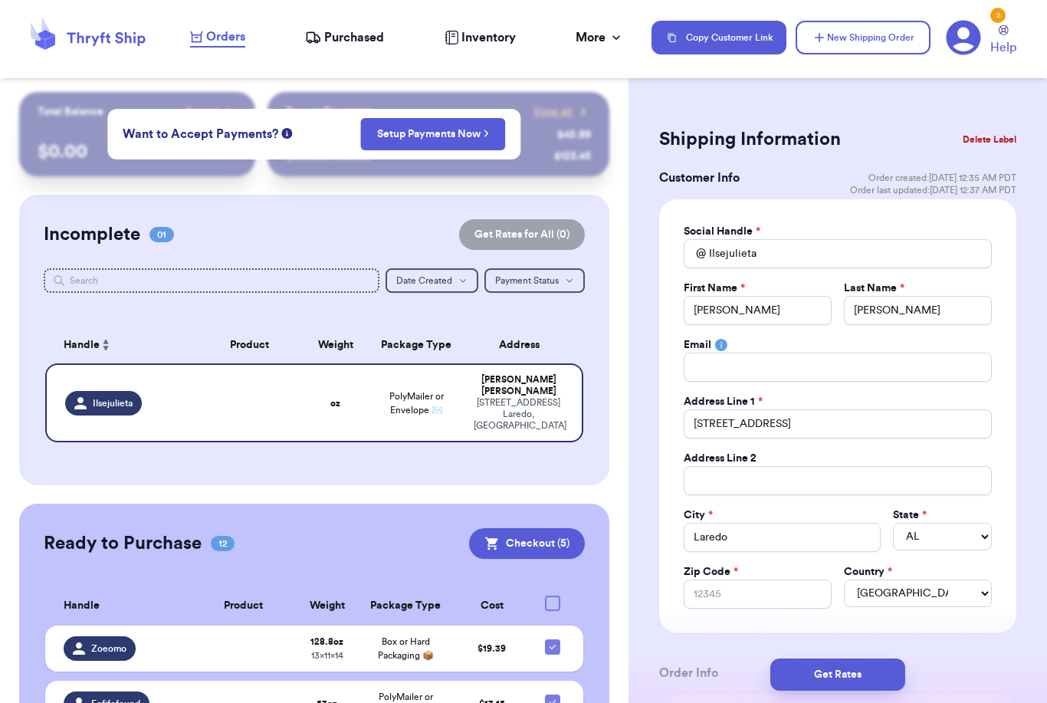
click at [723, 617] on div "Social Handle * @ Ilsejulieta First Name * [PERSON_NAME] Last Name * [PERSON_NA…" at bounding box center [837, 416] width 357 height 434
click at [722, 617] on div "Social Handle * @ Ilsejulieta First Name * [PERSON_NAME] Last Name * [PERSON_NA…" at bounding box center [837, 416] width 357 height 434
click at [724, 603] on input "Zip Code *" at bounding box center [758, 594] width 148 height 29
click at [723, 603] on input "Zip Code *" at bounding box center [758, 594] width 148 height 29
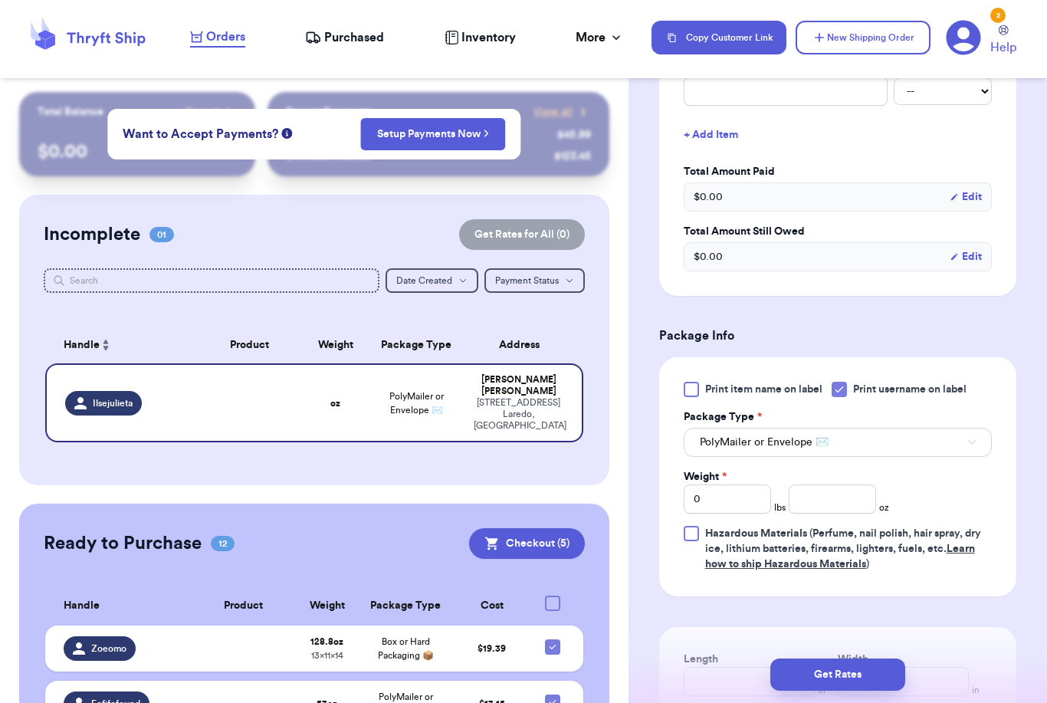
scroll to position [682, 0]
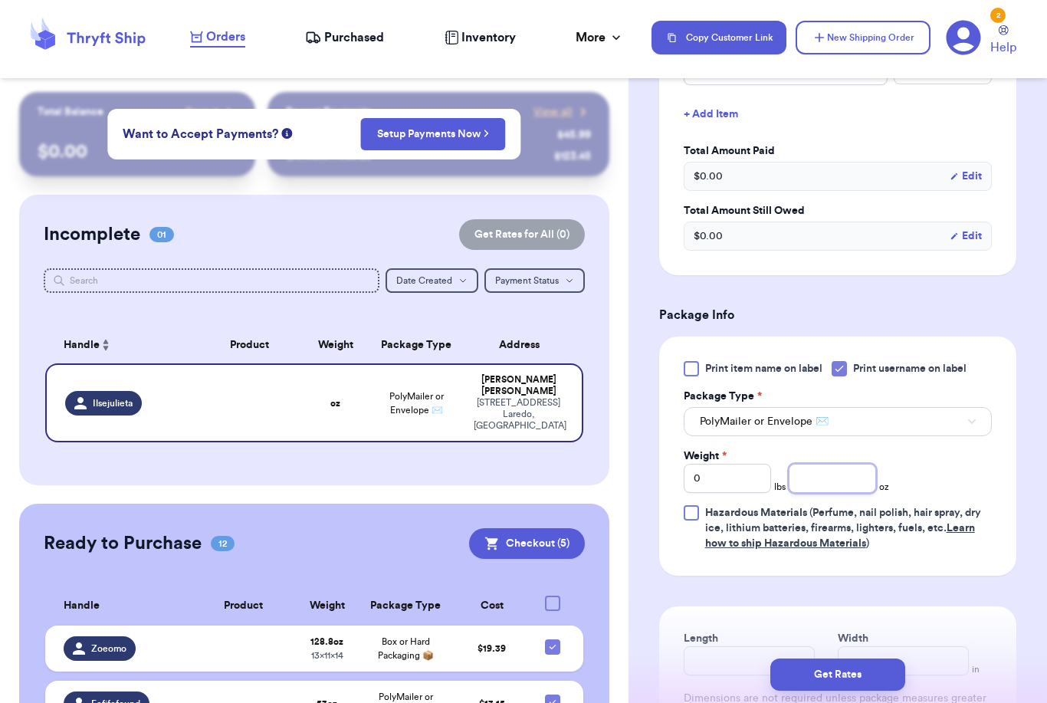
click at [833, 484] on input "number" at bounding box center [832, 478] width 87 height 29
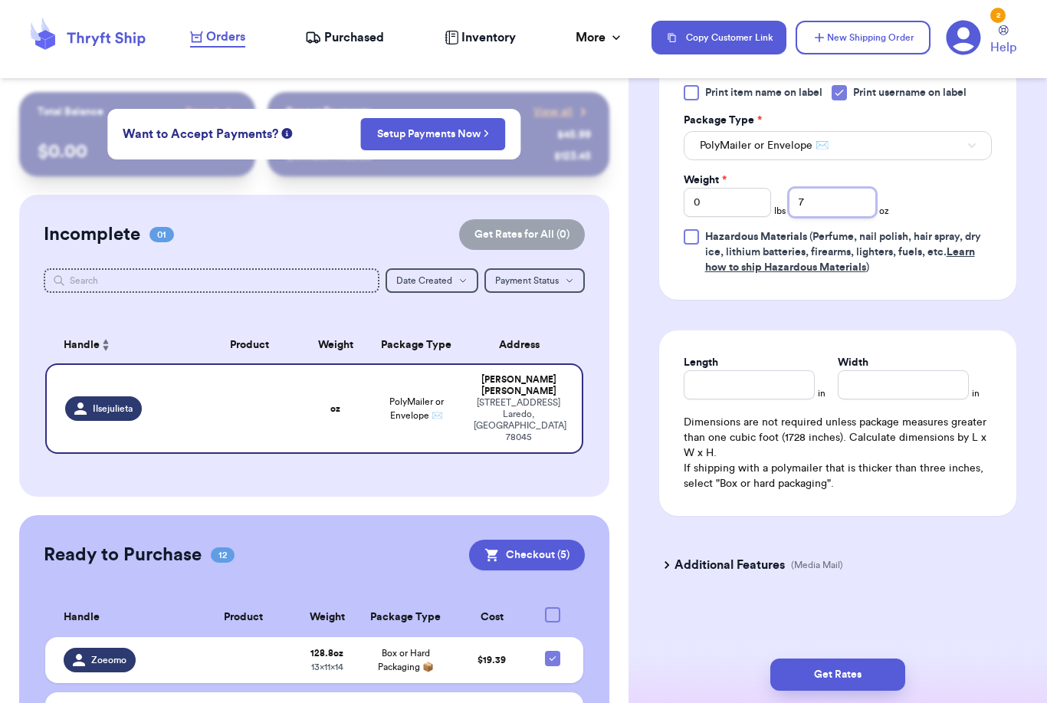
scroll to position [958, 0]
click at [895, 659] on button "Get Rates" at bounding box center [838, 675] width 135 height 32
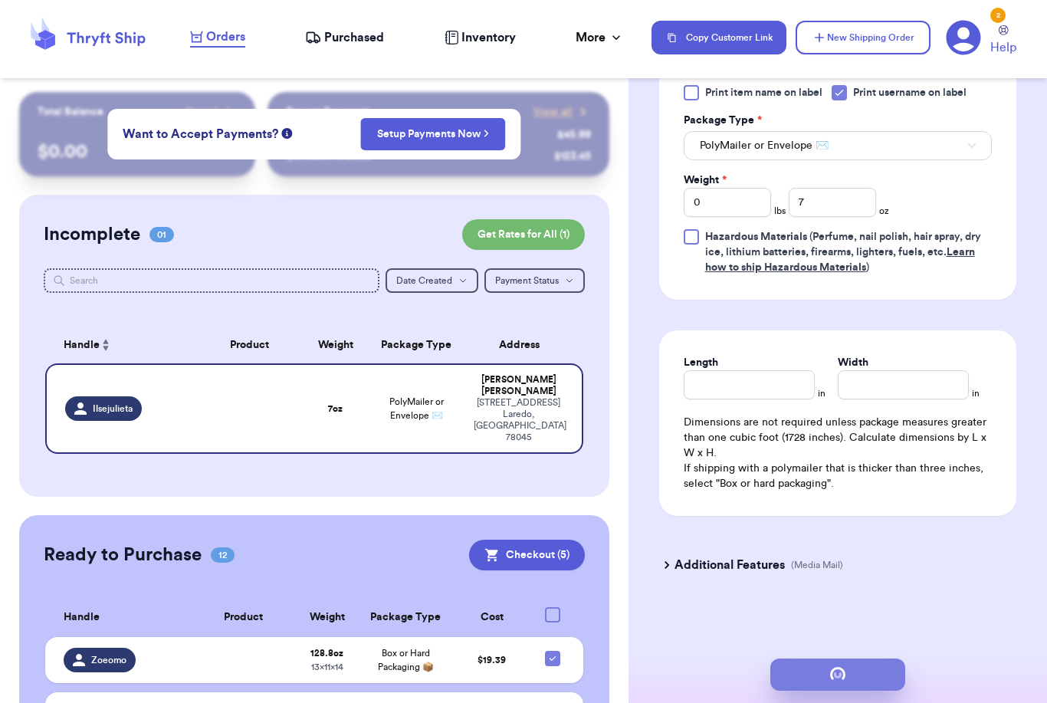
scroll to position [0, 0]
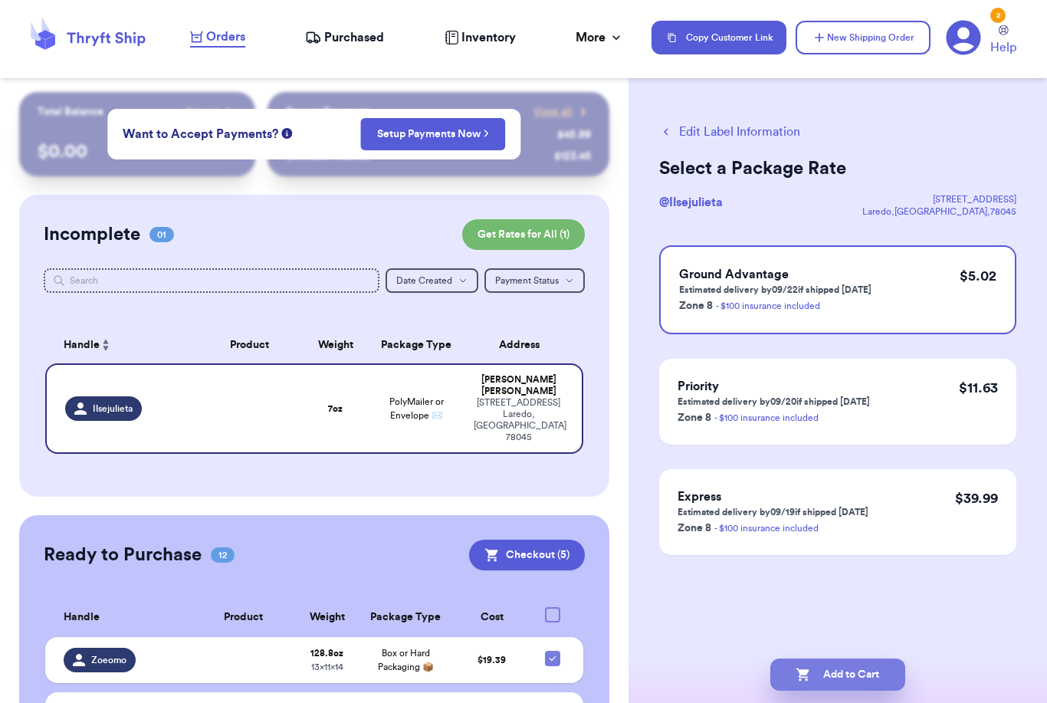
click at [849, 662] on button "Add to Cart" at bounding box center [838, 675] width 135 height 32
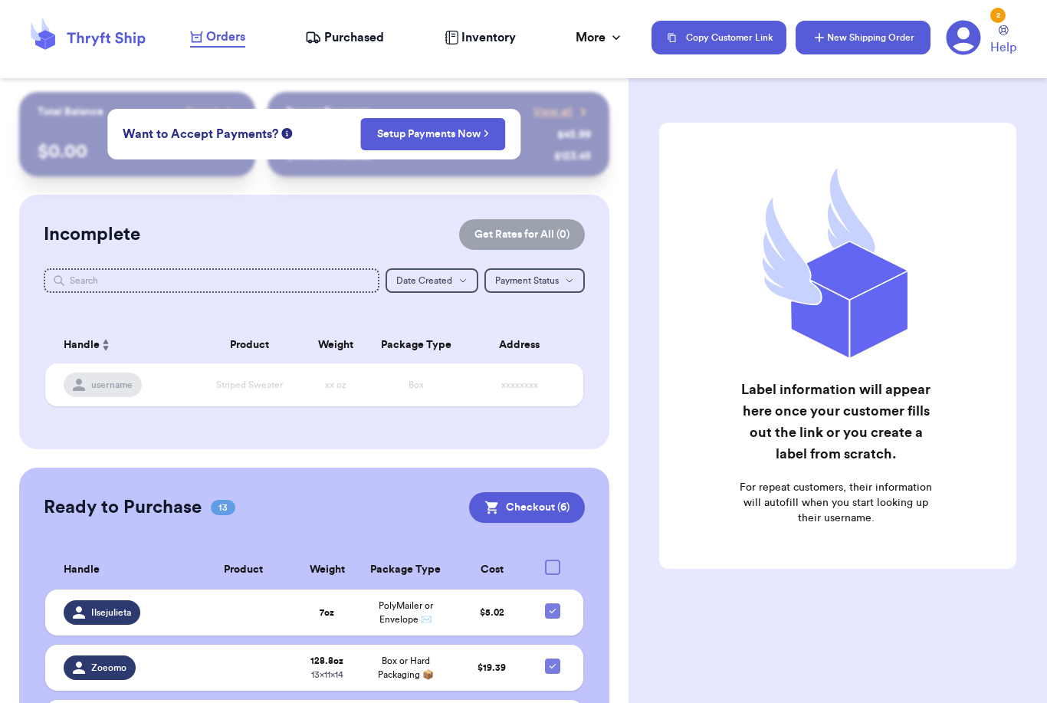
click at [857, 43] on button "New Shipping Order" at bounding box center [863, 38] width 135 height 34
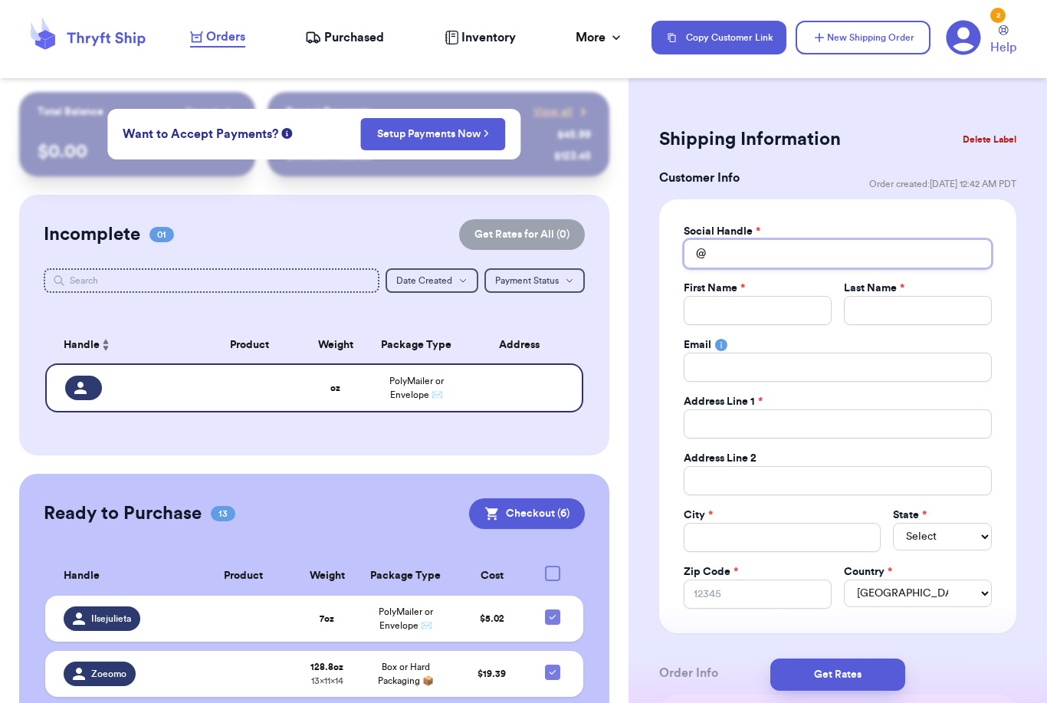
click at [752, 255] on input "Total Amount Paid" at bounding box center [838, 253] width 308 height 29
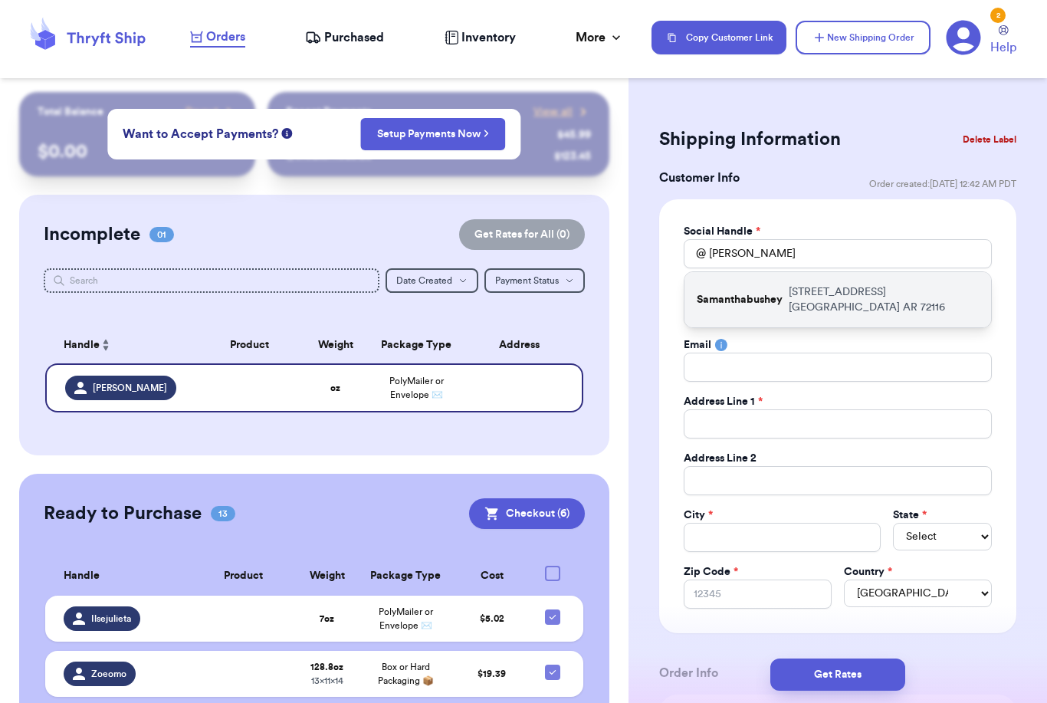
click at [801, 294] on p "[STREET_ADDRESS]" at bounding box center [884, 299] width 190 height 31
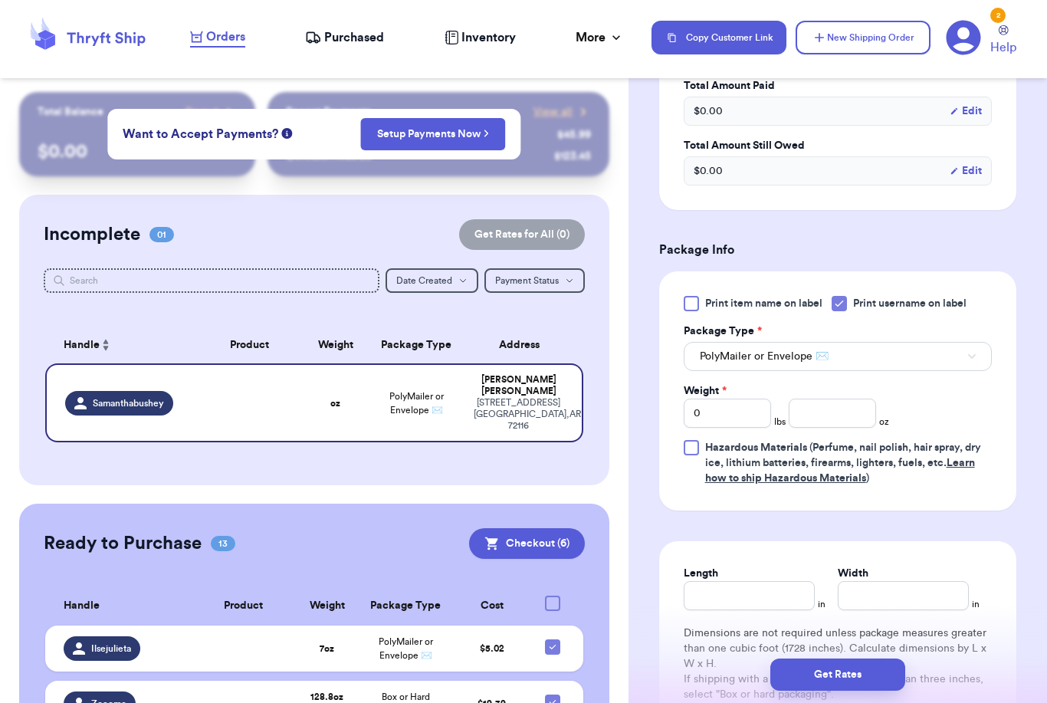
scroll to position [771, 0]
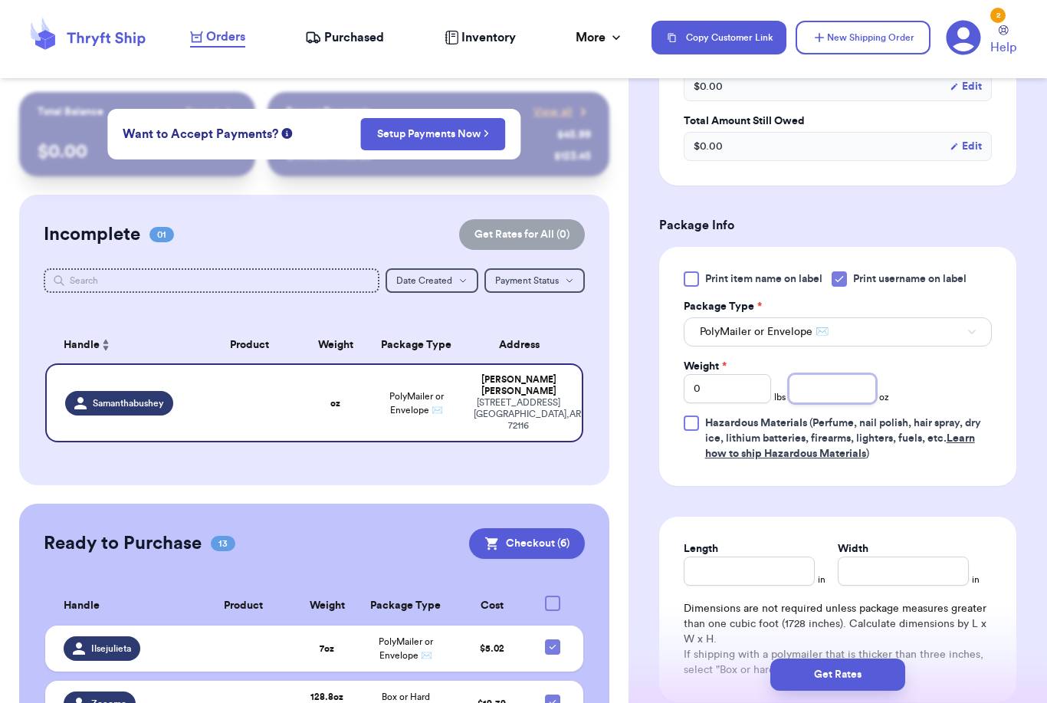
click at [847, 390] on input "number" at bounding box center [832, 388] width 87 height 29
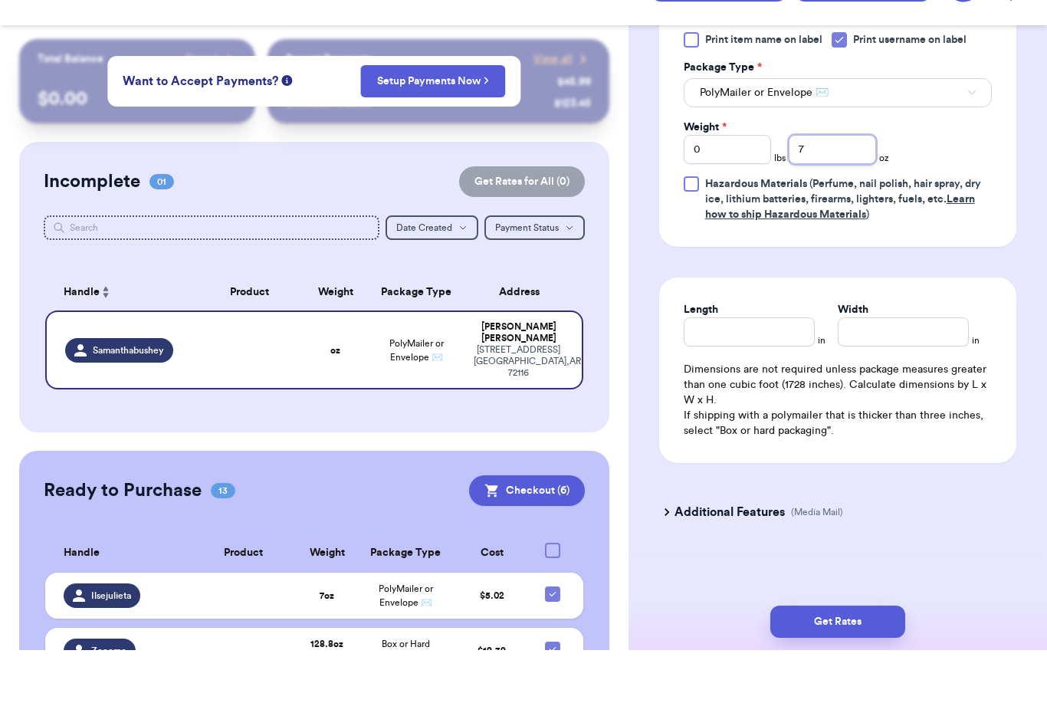
scroll to position [49, 0]
click at [876, 659] on button "Get Rates" at bounding box center [838, 675] width 135 height 32
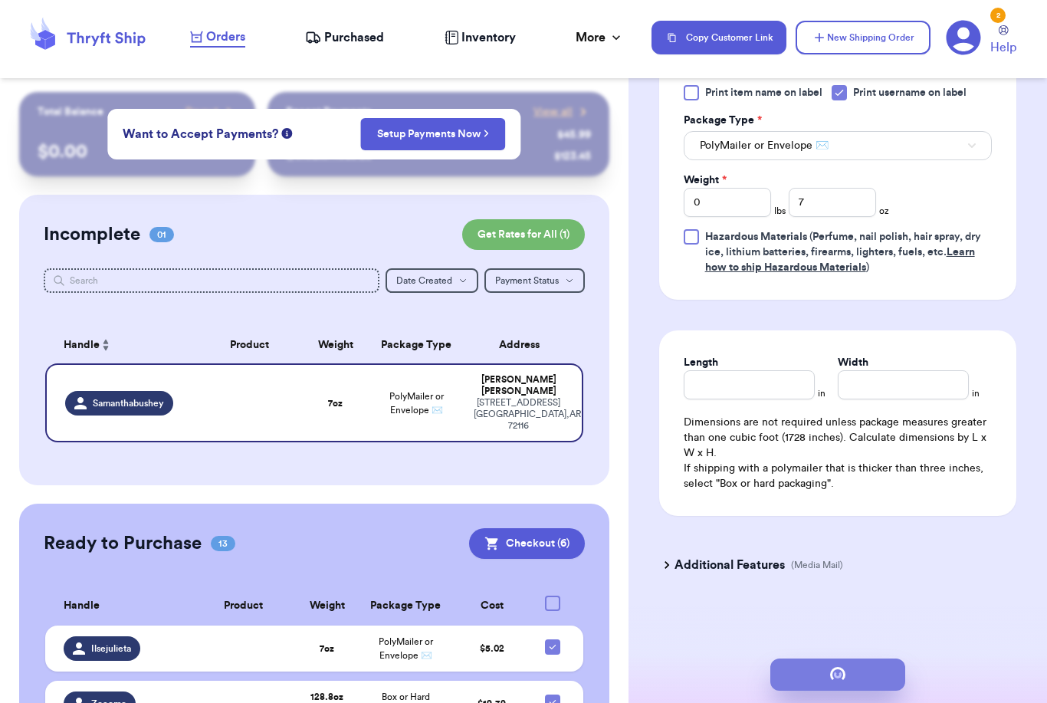
scroll to position [0, 0]
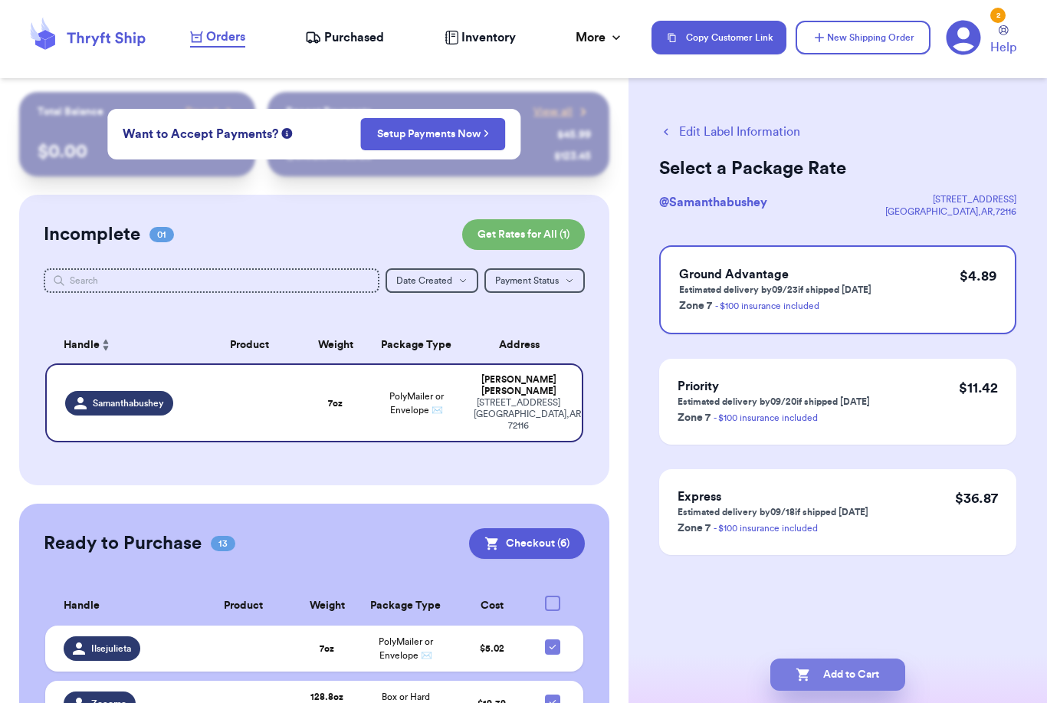
click at [867, 661] on button "Add to Cart" at bounding box center [838, 675] width 135 height 32
